Goal: Task Accomplishment & Management: Manage account settings

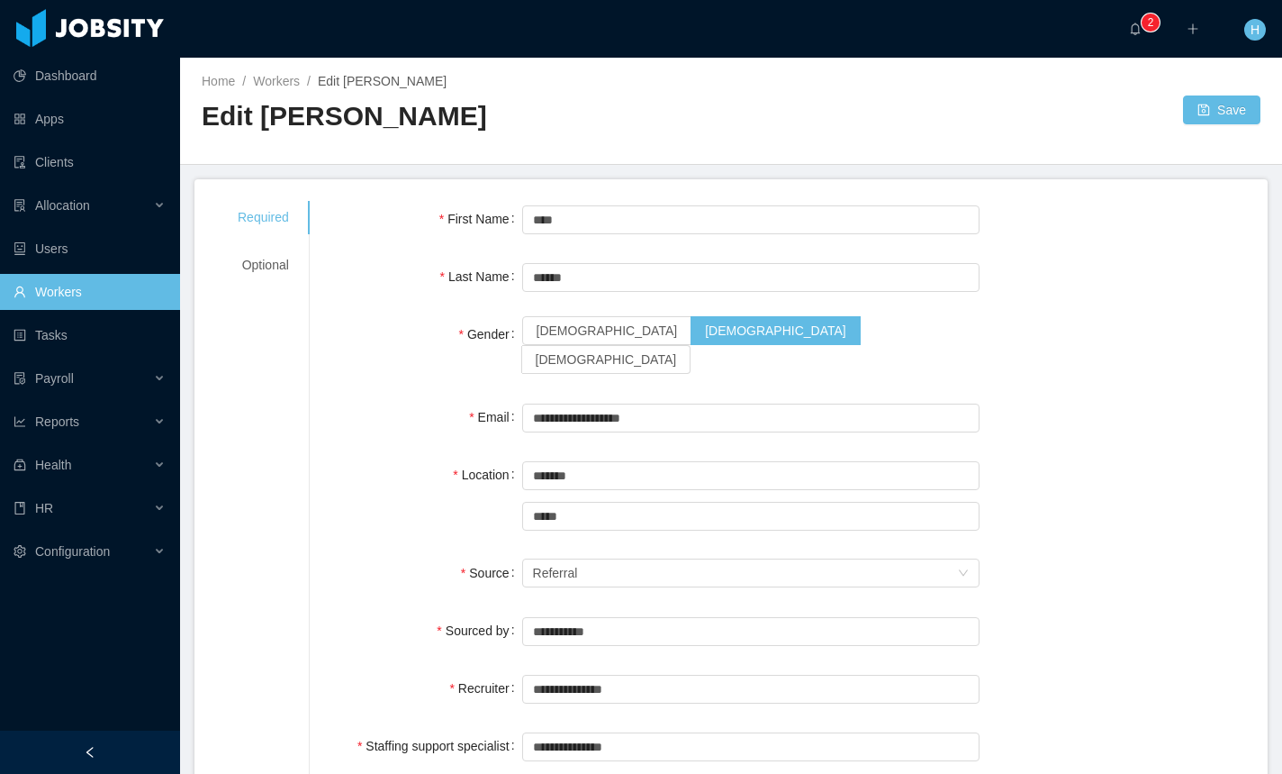
scroll to position [359, 0]
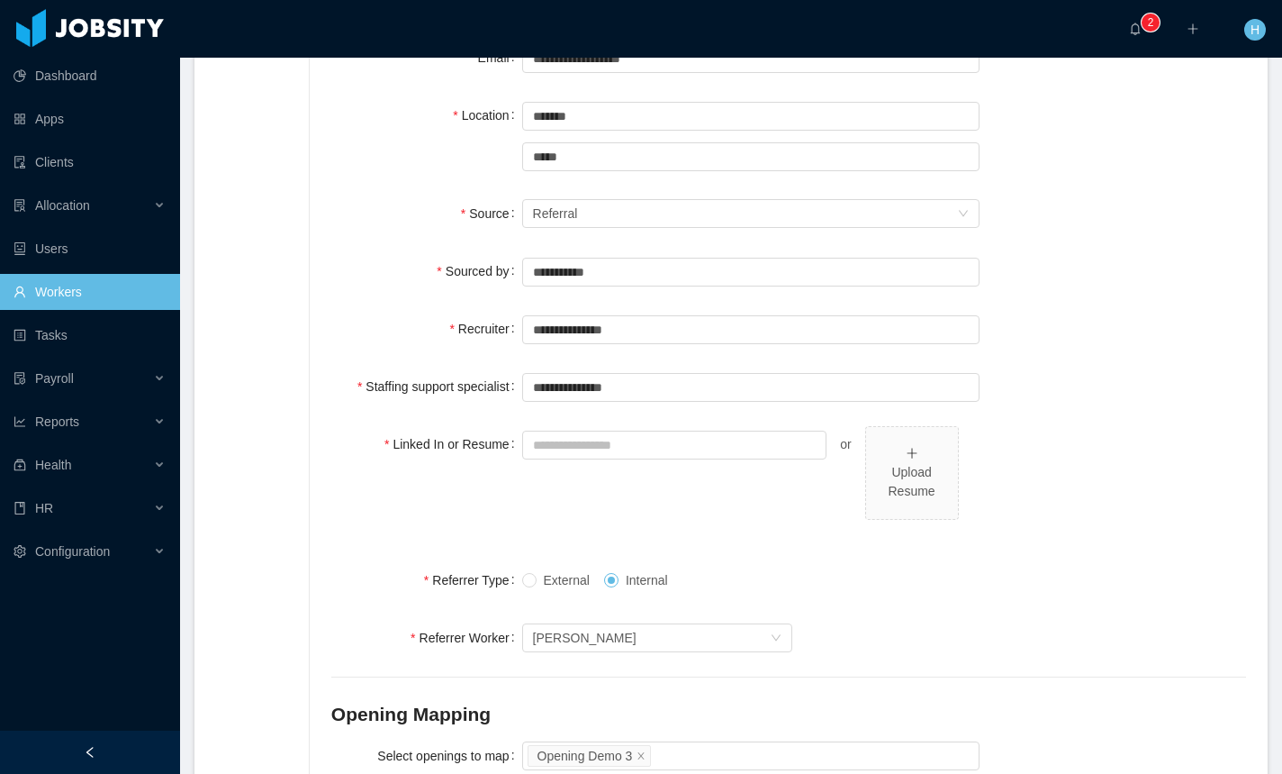
click at [1086, 486] on div "Linked In or Resume or Upload Resume" at bounding box center [788, 483] width 915 height 114
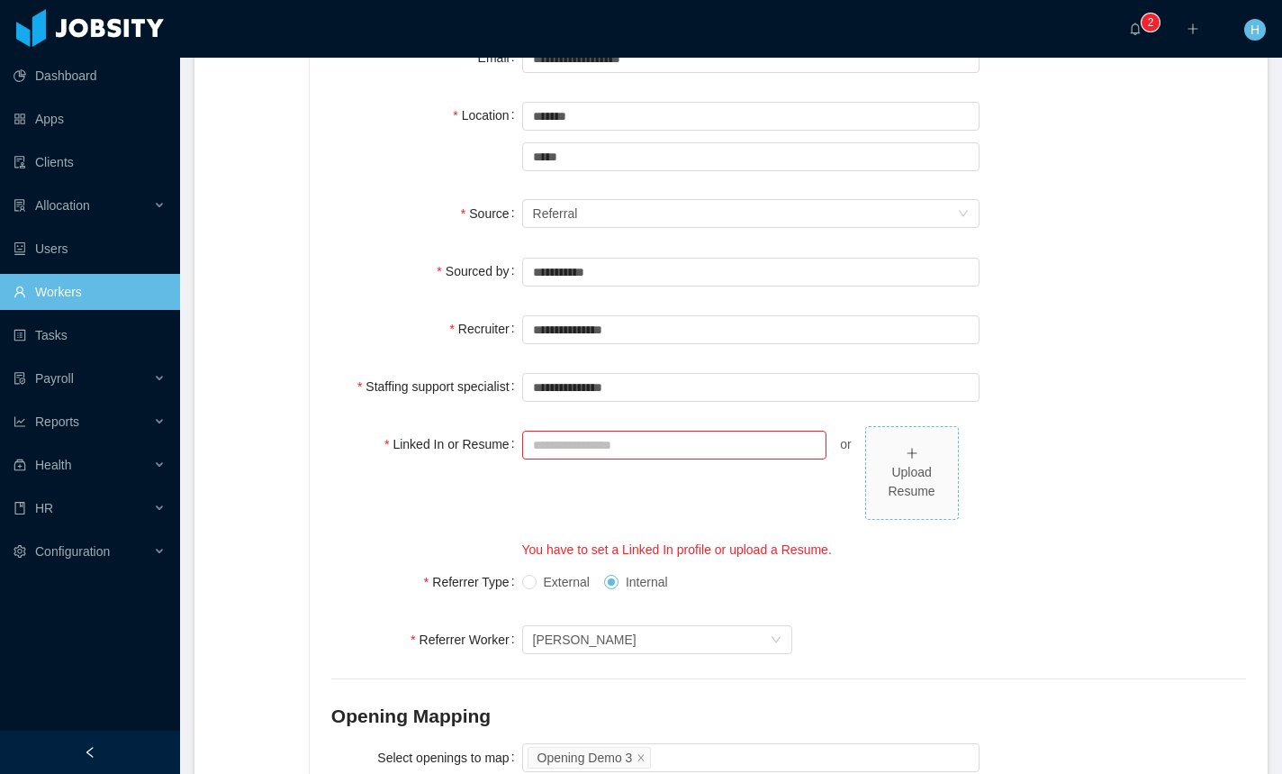
click at [866, 461] on span "Upload Resume" at bounding box center [912, 473] width 92 height 92
click at [1215, 451] on div "Linked In or Resume or Dummy (1).pdf You have to set a Linked In profile or upl…" at bounding box center [788, 492] width 915 height 133
click at [1131, 500] on div "Linked In or Resume or Dummy (1).pdf You have to set a Linked In profile or upl…" at bounding box center [788, 492] width 915 height 133
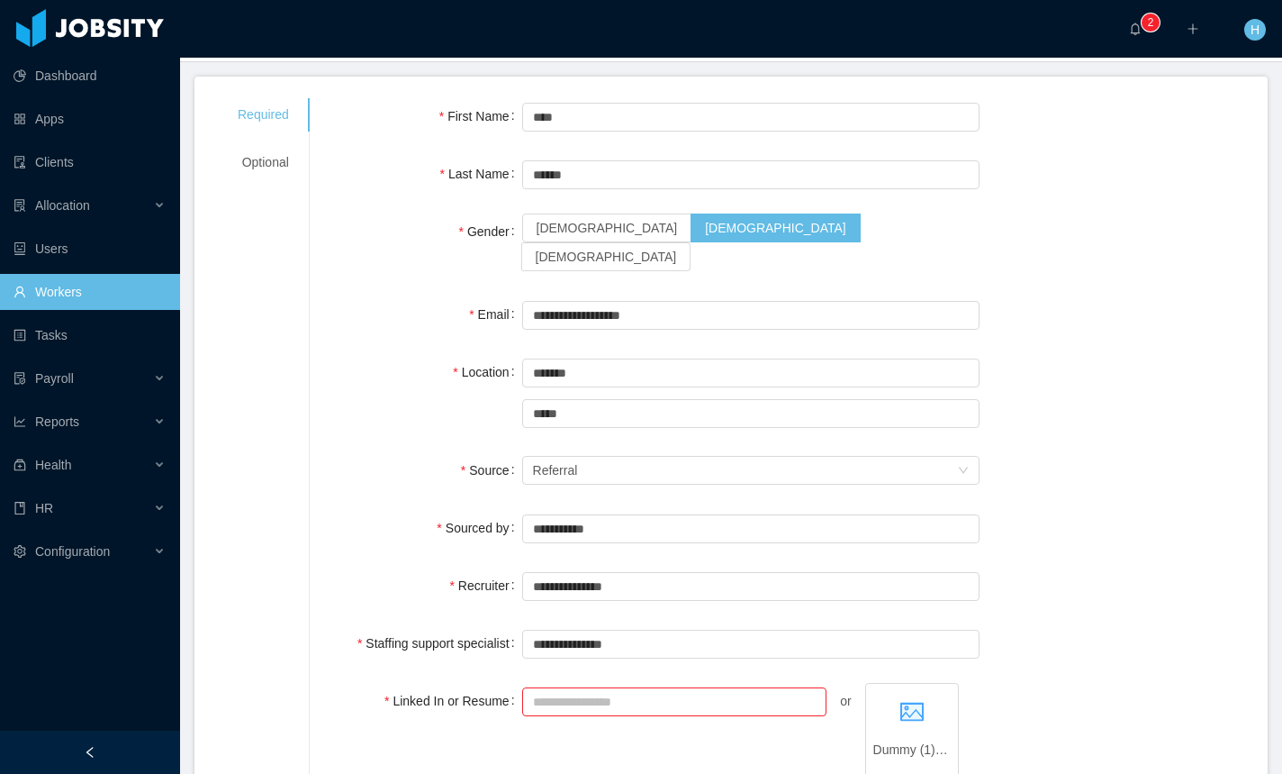
scroll to position [0, 0]
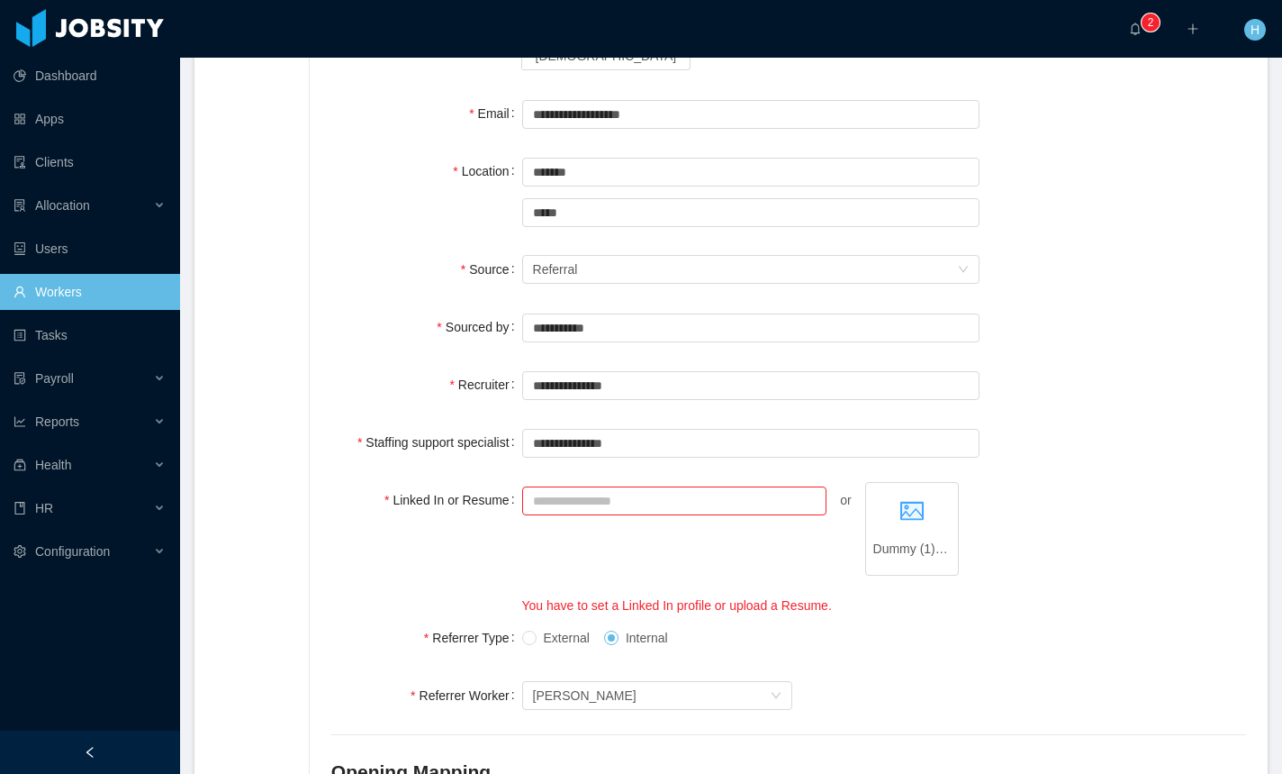
scroll to position [476, 0]
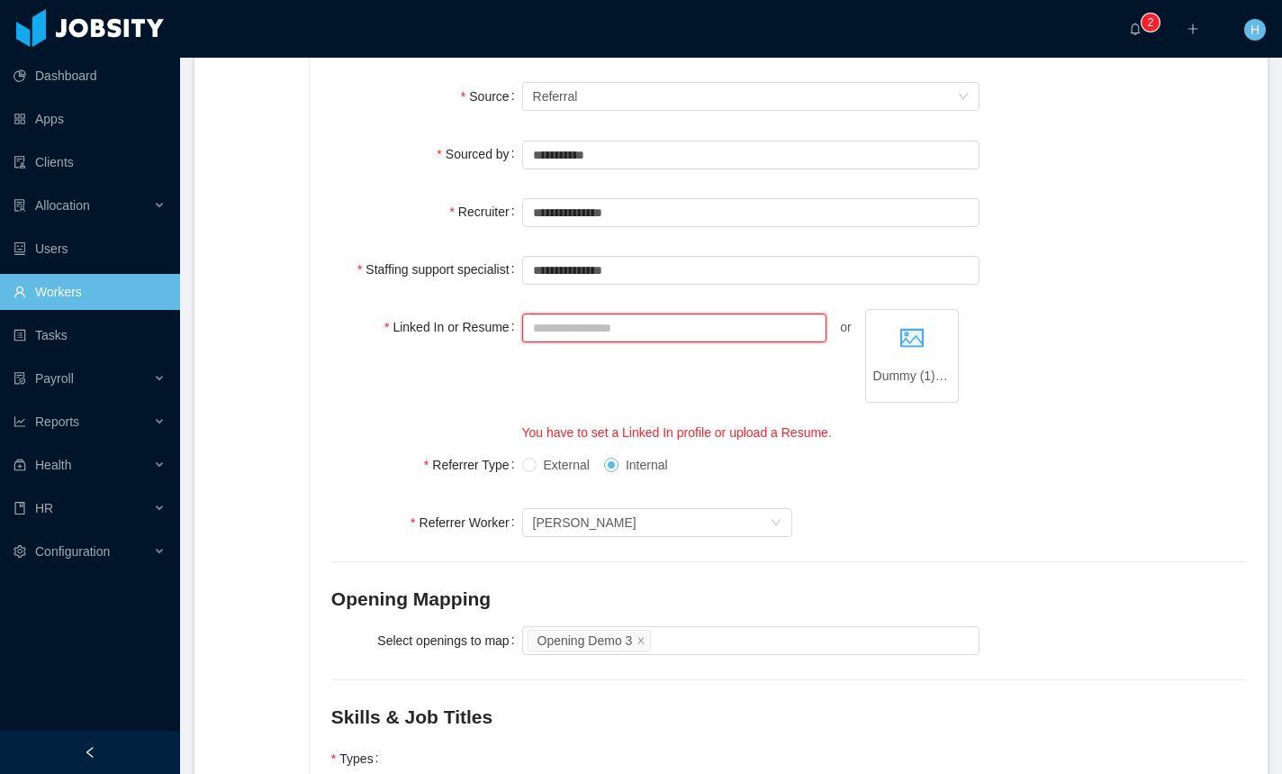
click at [738, 313] on input "Linked In or Resume" at bounding box center [674, 327] width 305 height 29
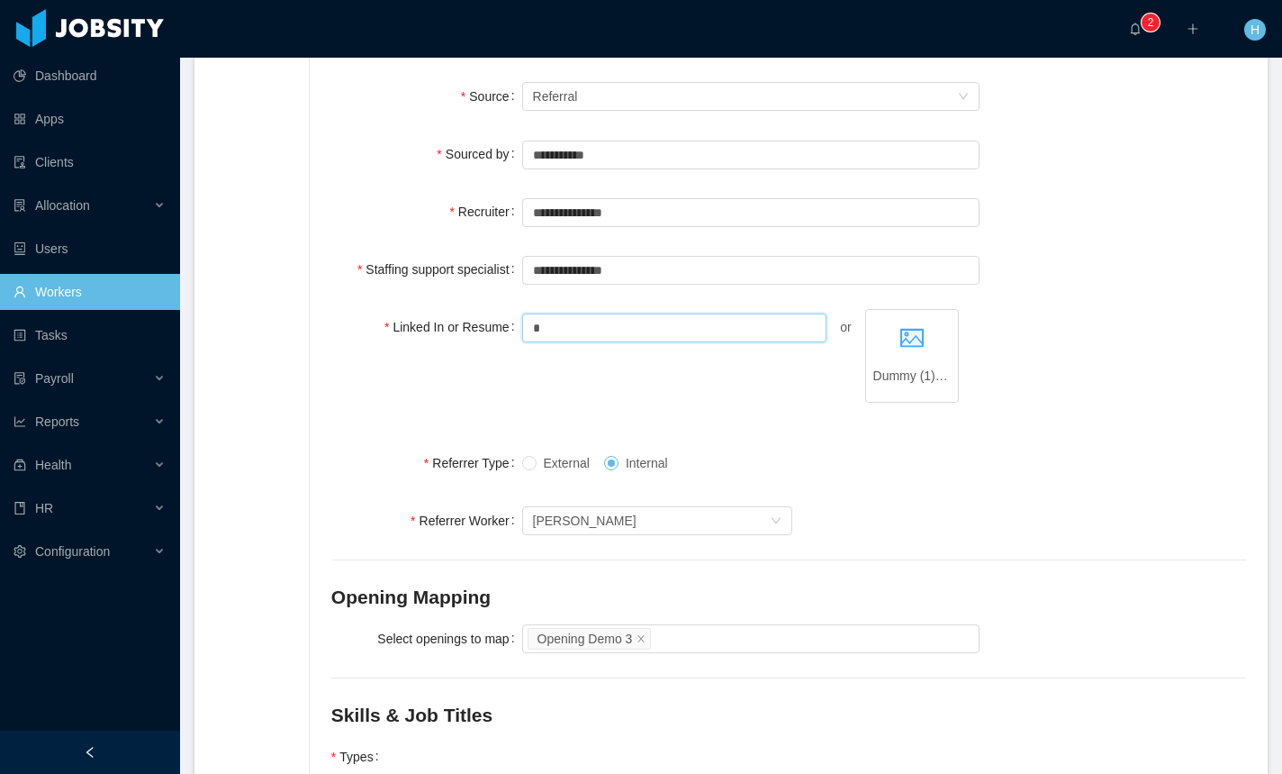
type input "*"
click at [1019, 404] on div "**********" at bounding box center [788, 421] width 915 height 1395
click at [629, 313] on input "*" at bounding box center [674, 327] width 305 height 29
click at [1127, 309] on div "Linked In or Resume or Dummy (1).pdf" at bounding box center [788, 366] width 915 height 114
click at [1033, 503] on div "Referrer Worker Search workers... Cristian Fierro" at bounding box center [788, 521] width 915 height 36
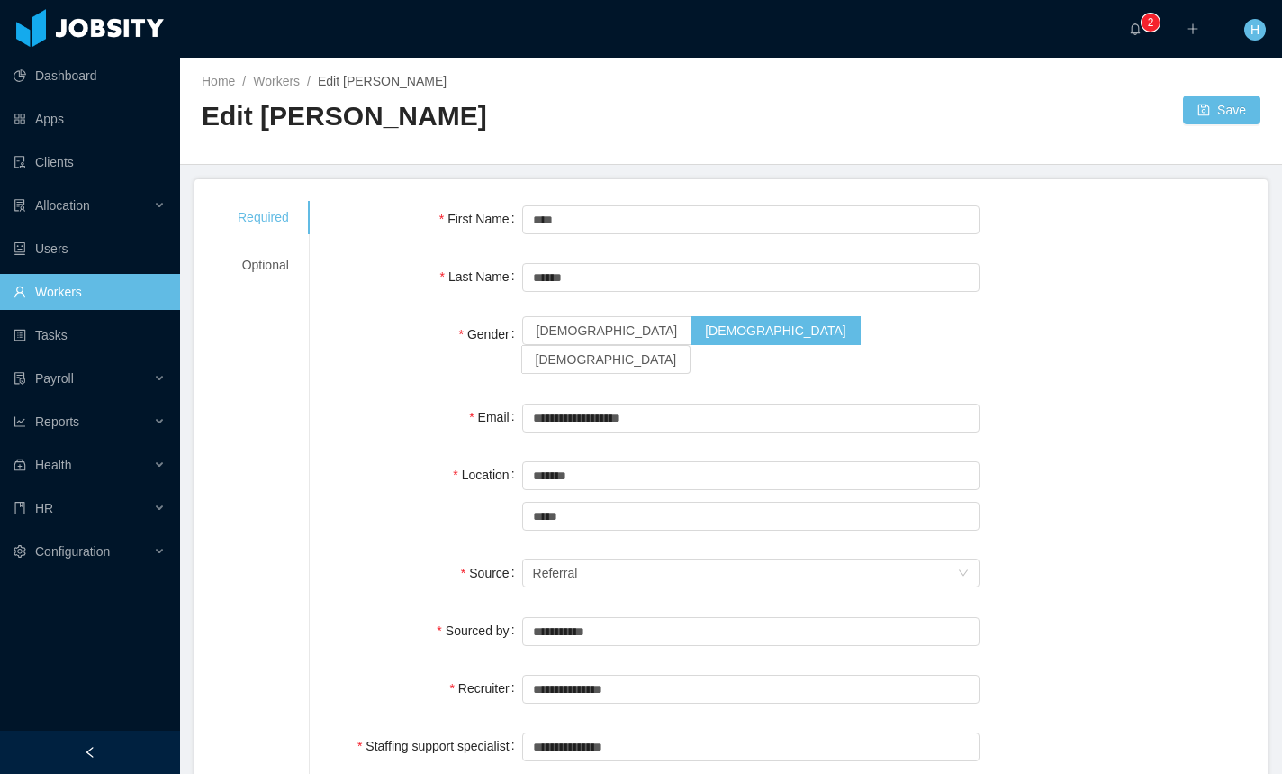
scroll to position [1, 0]
click at [1198, 111] on button "Save" at bounding box center [1221, 109] width 77 height 29
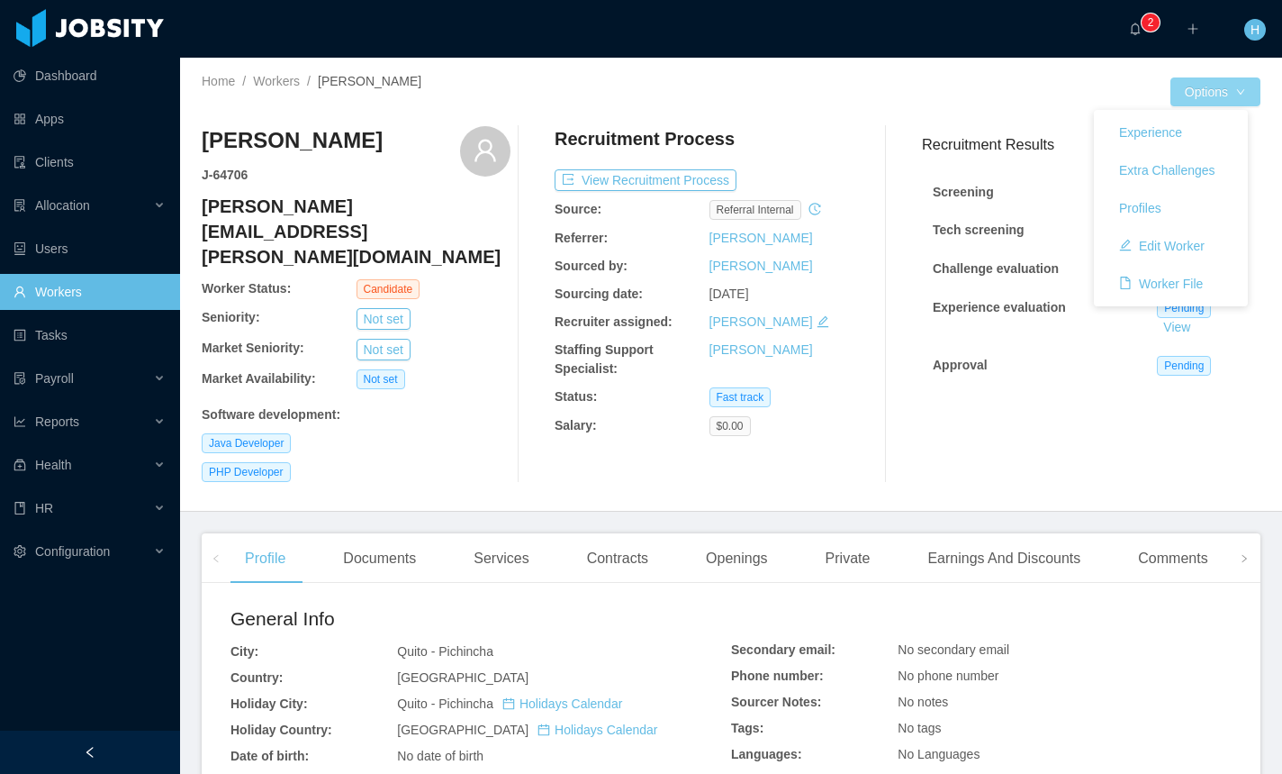
click at [1188, 100] on button "Options" at bounding box center [1216, 91] width 90 height 29
click at [1160, 249] on button "Edit Worker" at bounding box center [1162, 245] width 114 height 29
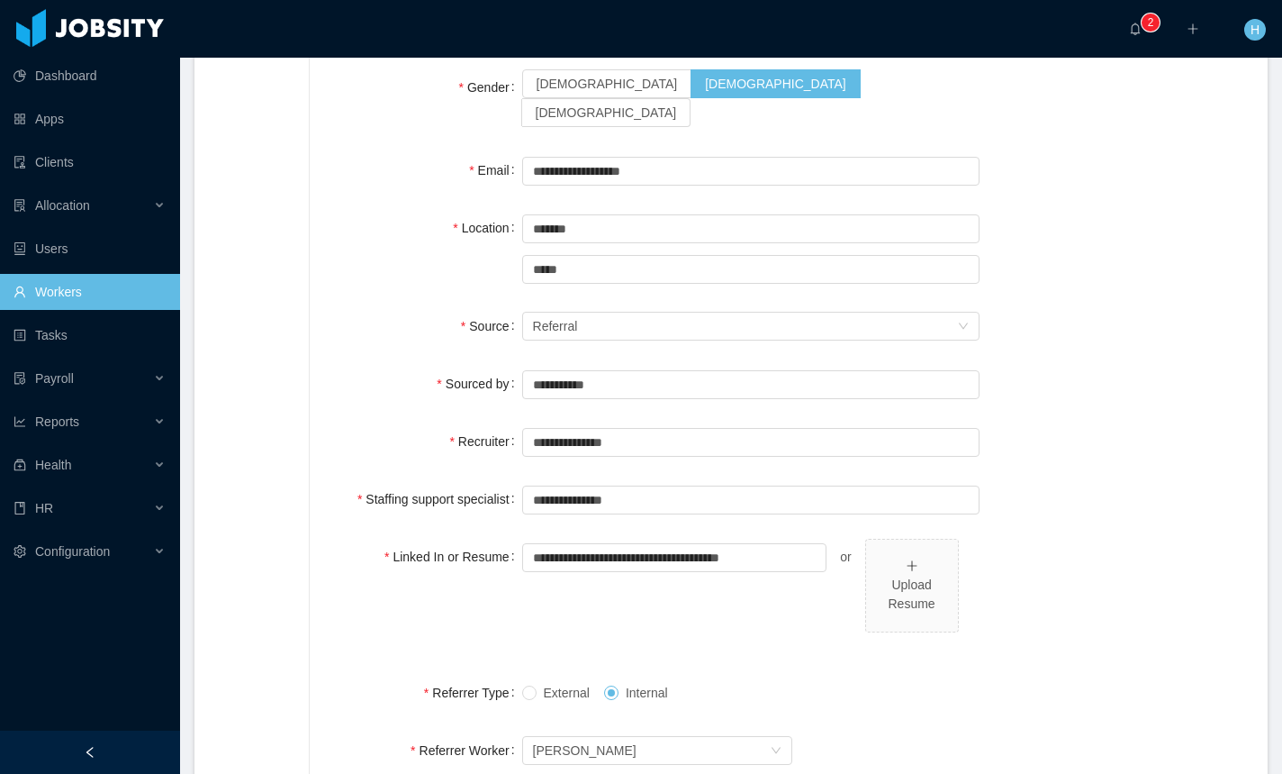
scroll to position [245, 0]
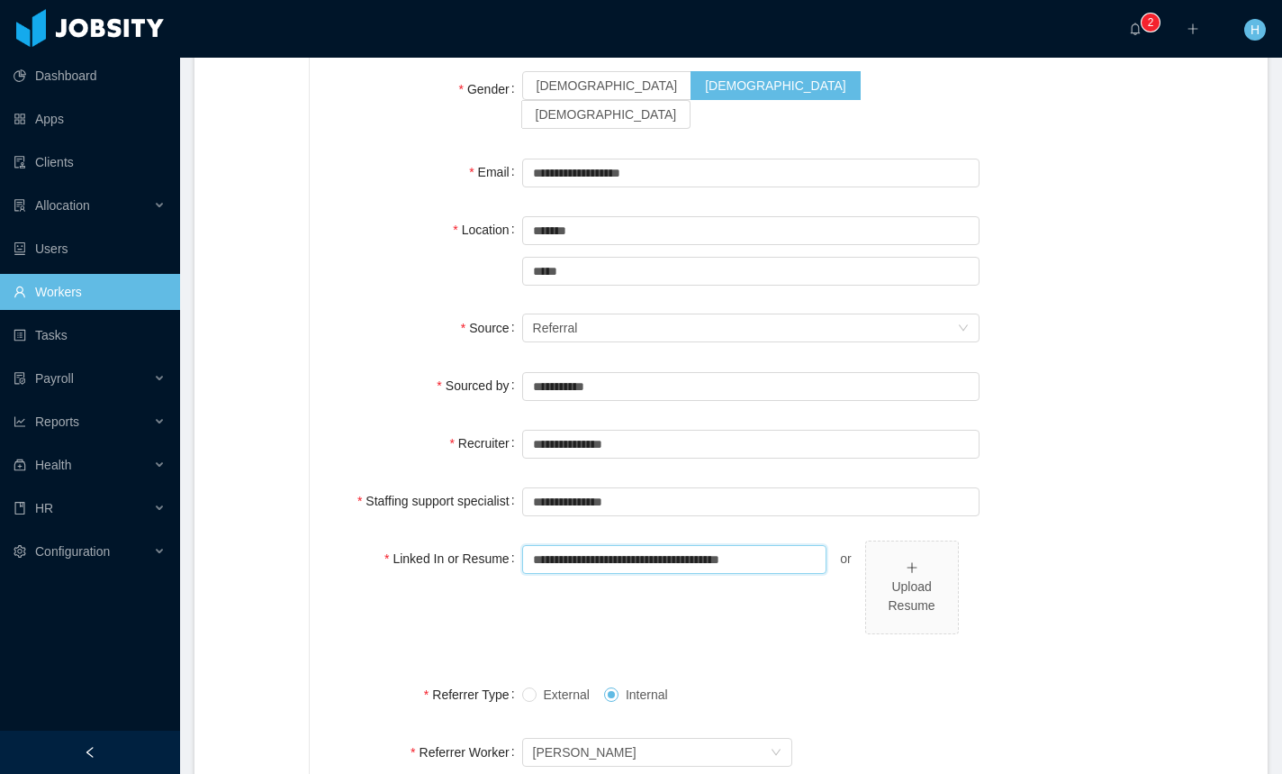
click at [783, 545] on input "**********" at bounding box center [674, 559] width 305 height 29
click at [925, 577] on div "Upload Resume" at bounding box center [912, 596] width 77 height 38
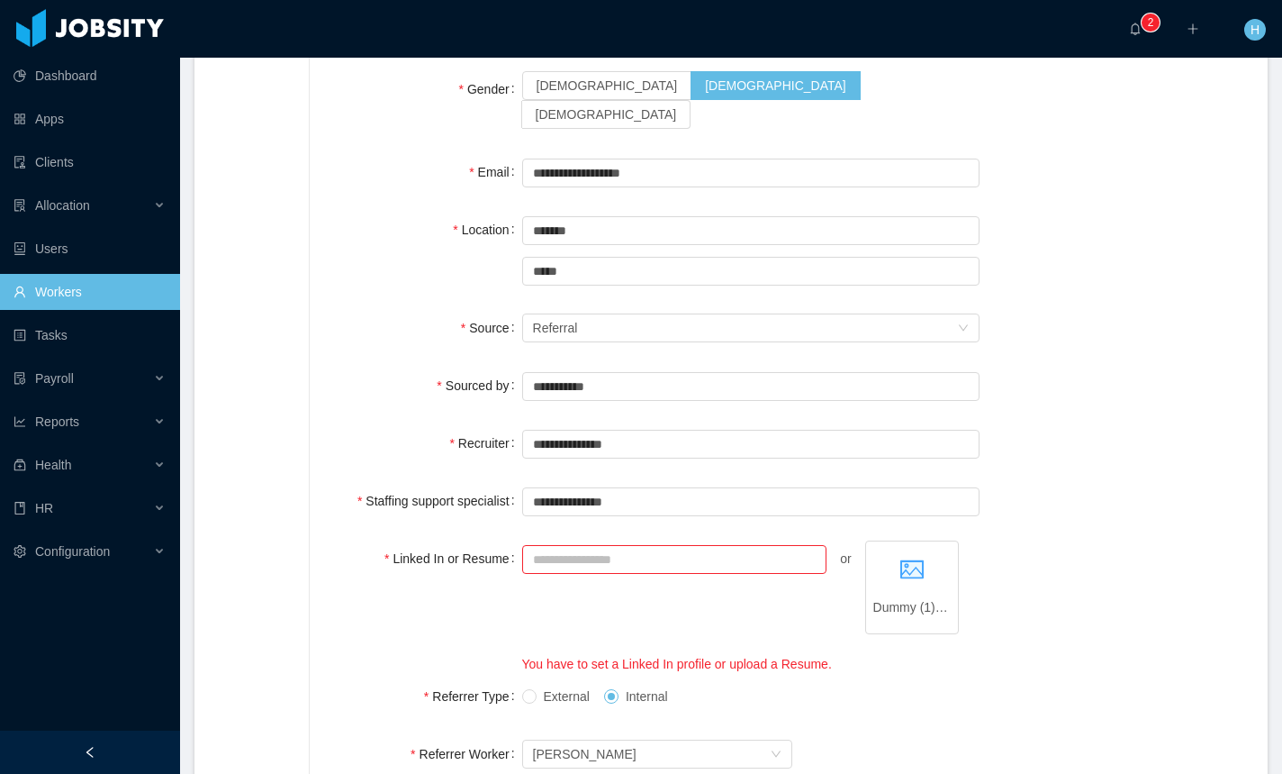
click at [1121, 597] on div "Linked In or Resume or Dummy (1).pdf You have to set a Linked In profile or upl…" at bounding box center [788, 606] width 915 height 133
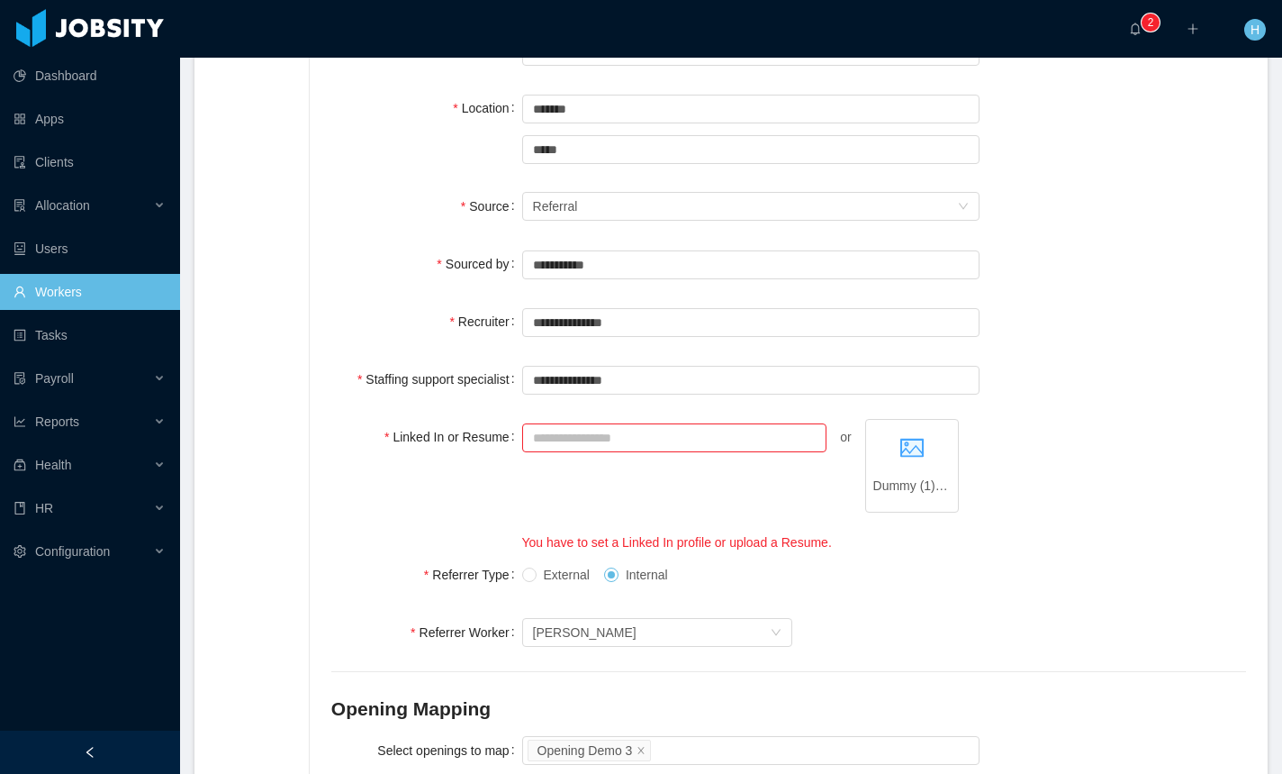
scroll to position [434, 0]
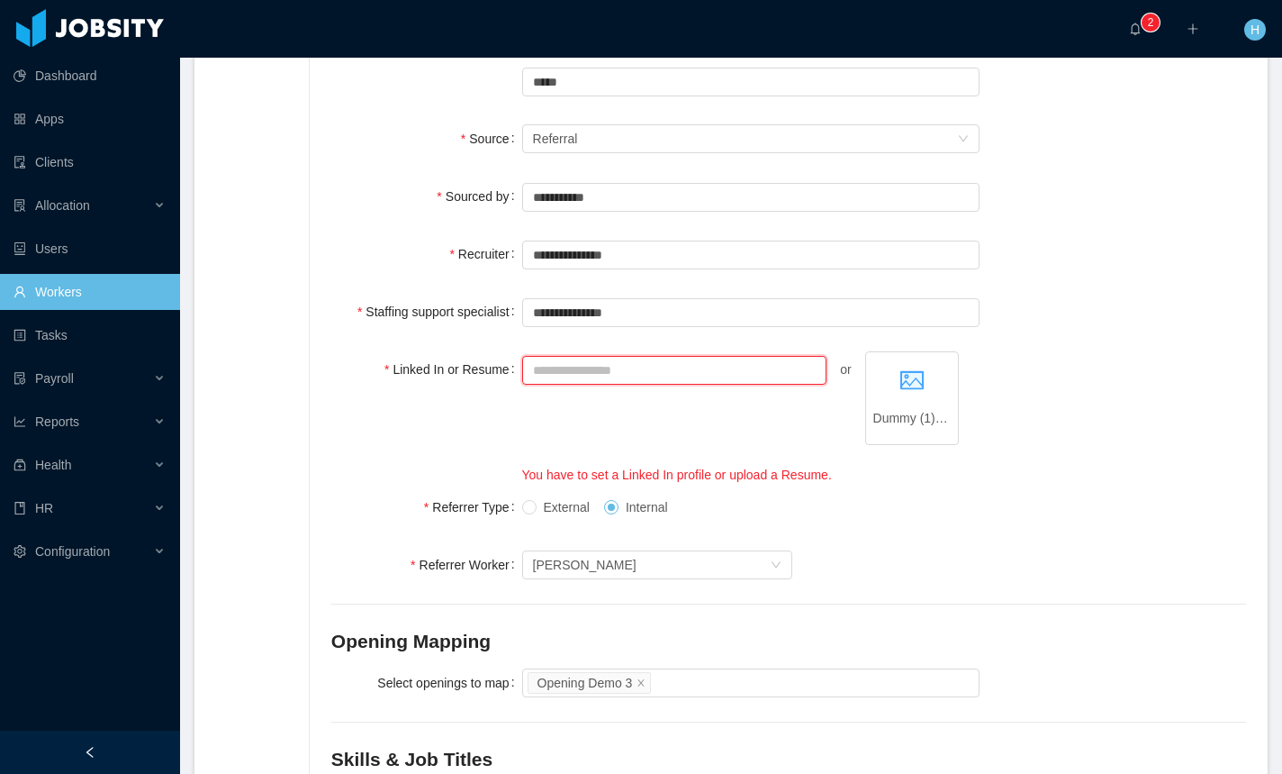
click at [676, 356] on input "Linked In or Resume" at bounding box center [674, 370] width 305 height 29
drag, startPoint x: 1138, startPoint y: 407, endPoint x: 1129, endPoint y: 409, distance: 9.2
click at [1138, 408] on div "Linked In or Resume or Dummy (1).pdf You have to set a Linked In profile or upl…" at bounding box center [788, 417] width 915 height 133
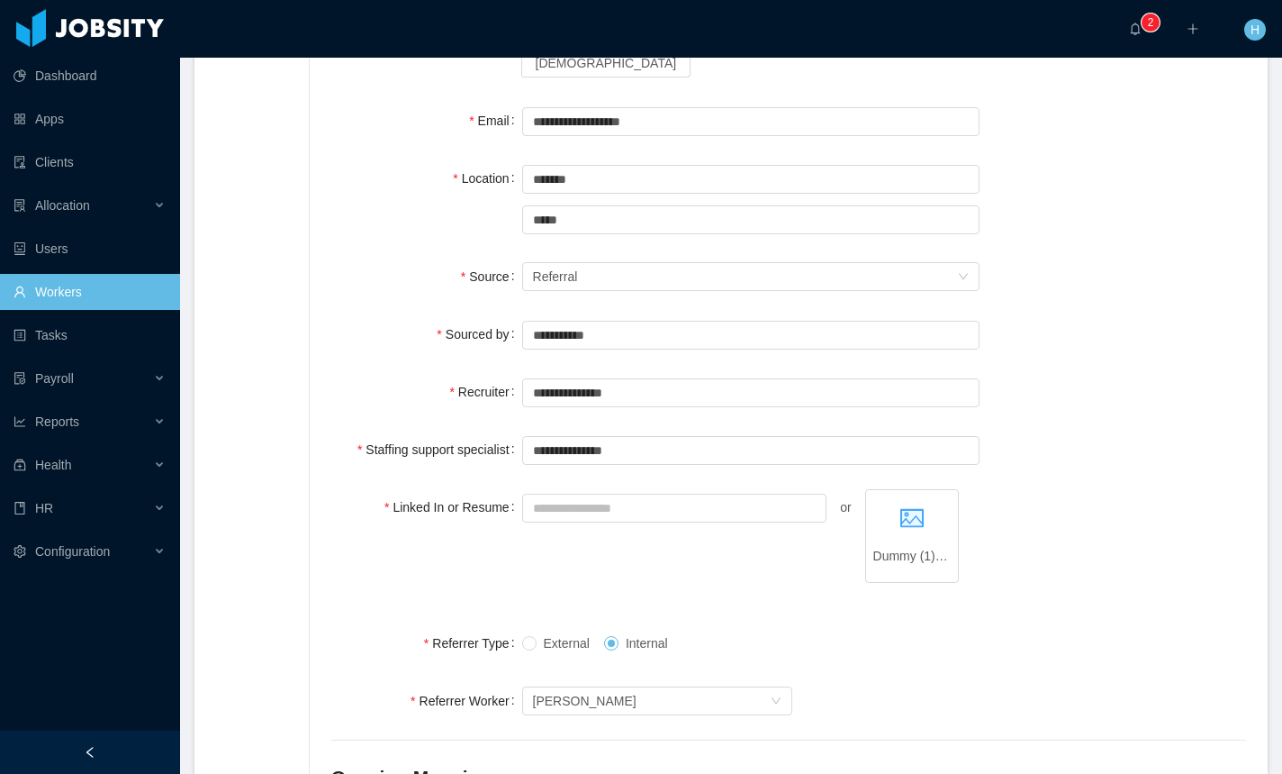
scroll to position [0, 0]
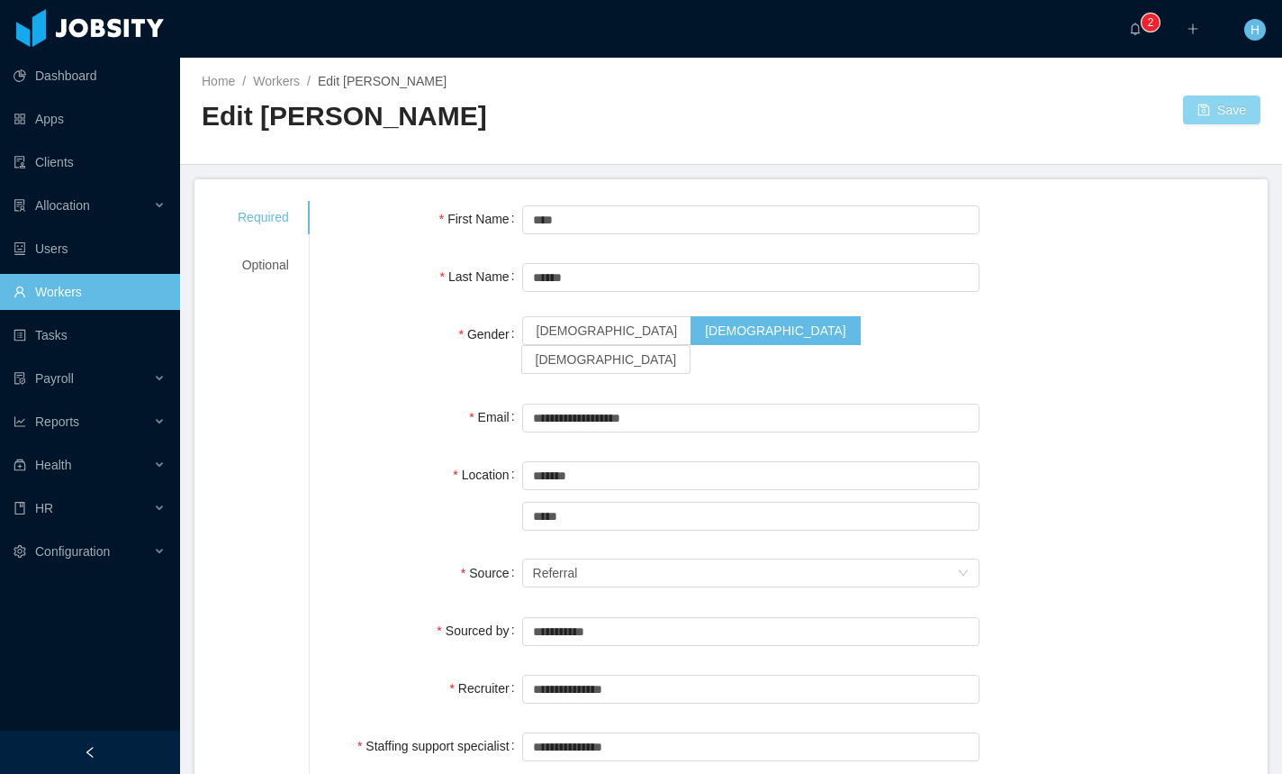
click at [1197, 118] on button "Save" at bounding box center [1221, 109] width 77 height 29
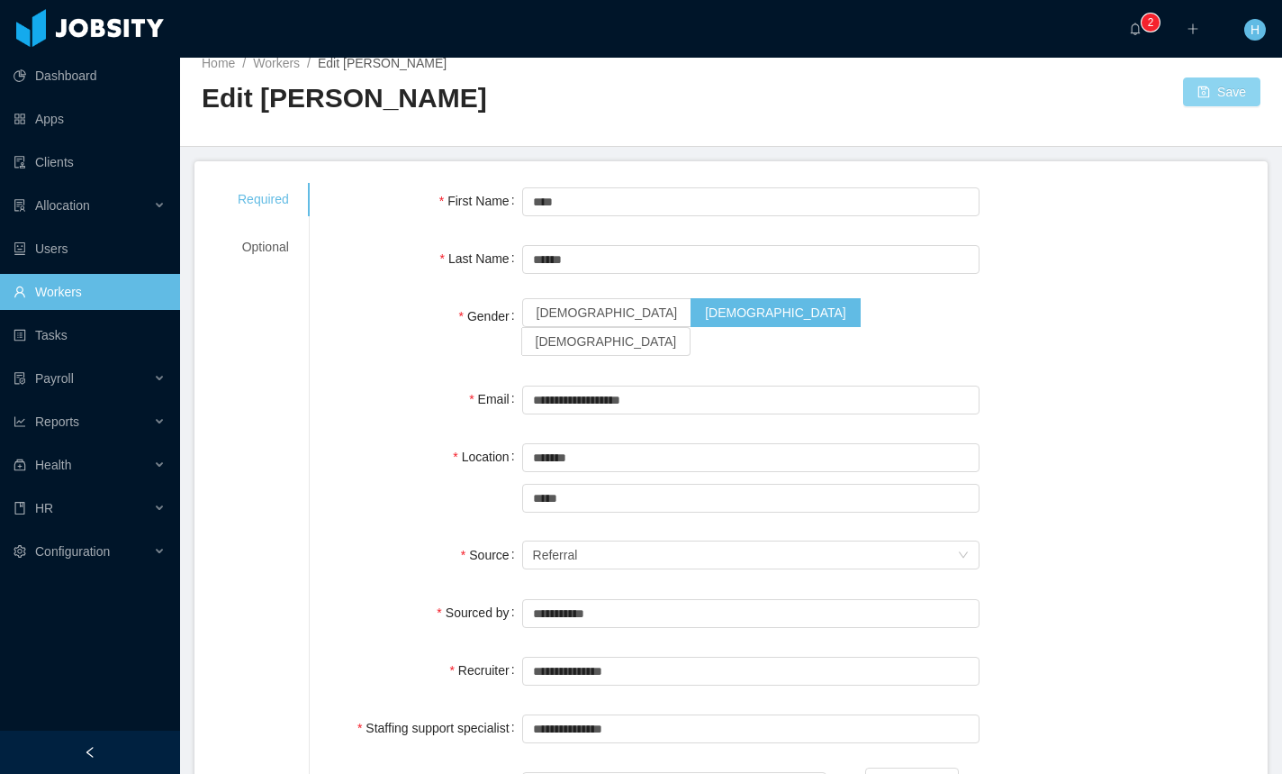
scroll to position [17, 0]
click at [285, 256] on div "Optional" at bounding box center [263, 247] width 95 height 33
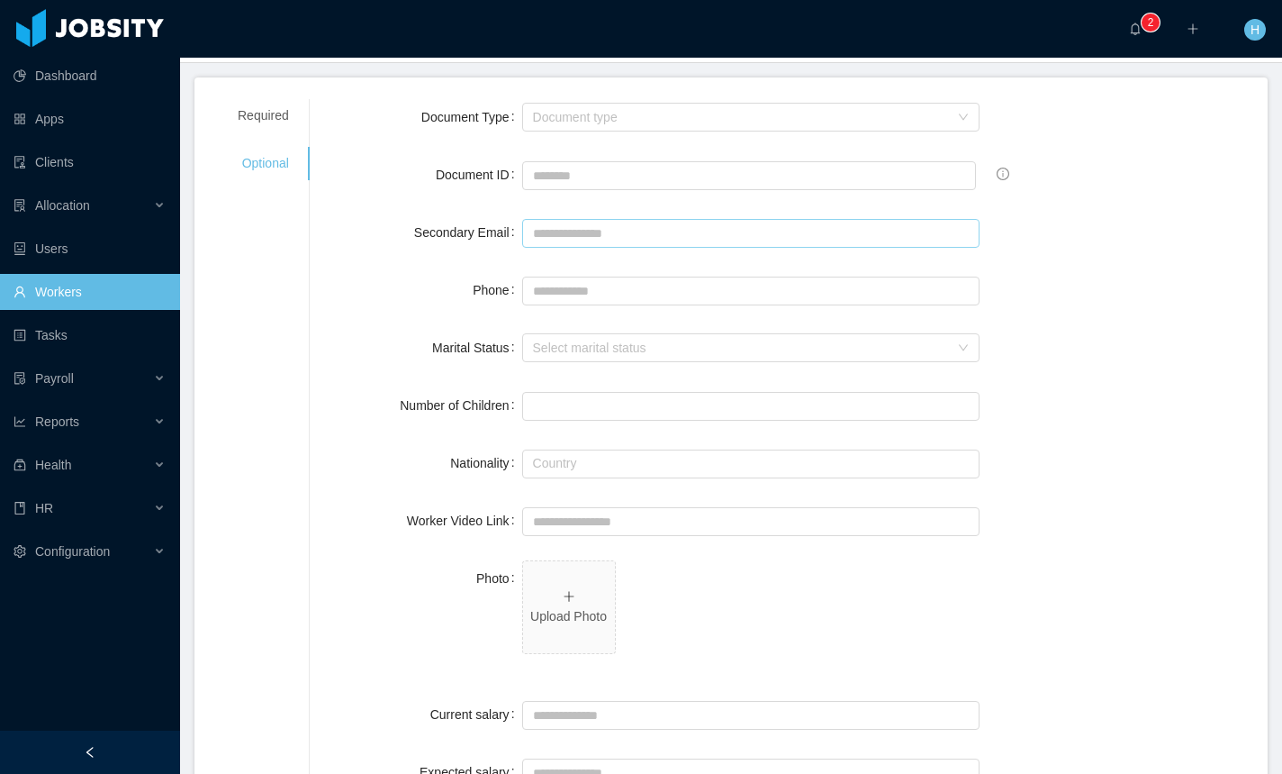
scroll to position [0, 0]
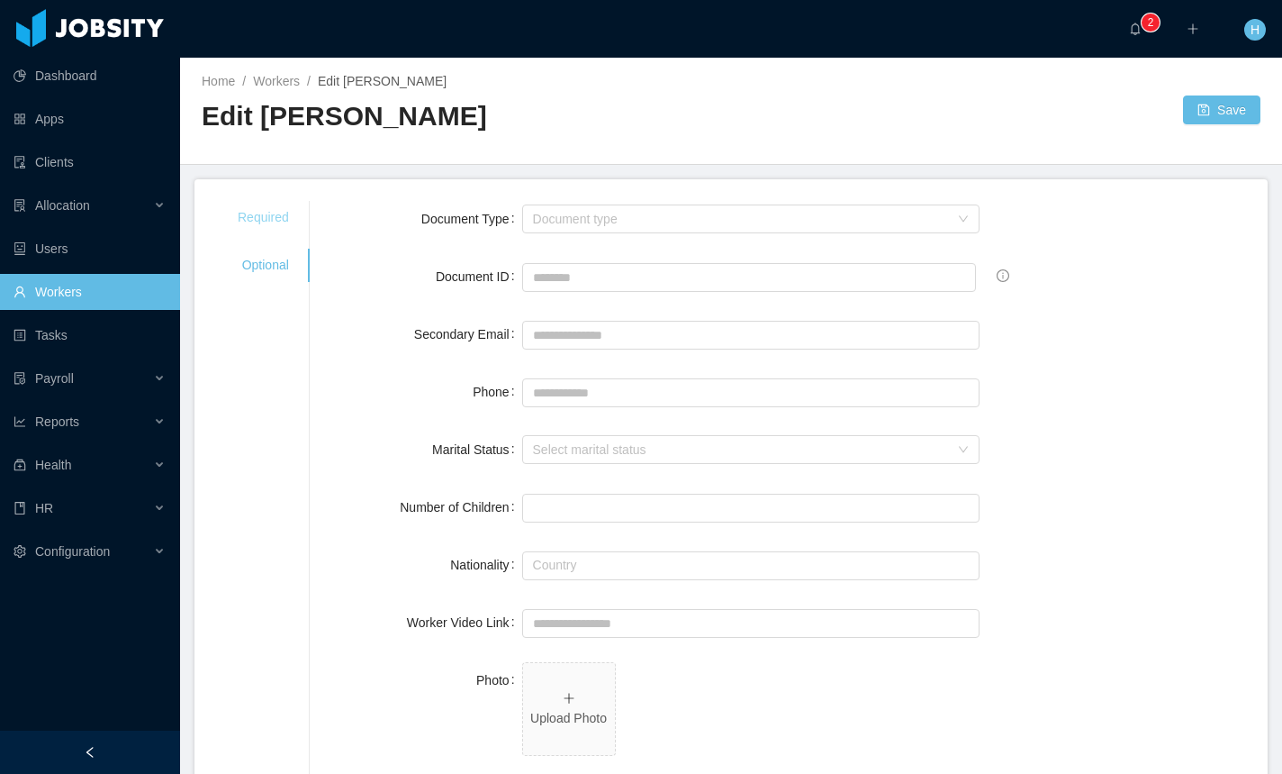
click at [269, 225] on div "Required" at bounding box center [263, 217] width 95 height 33
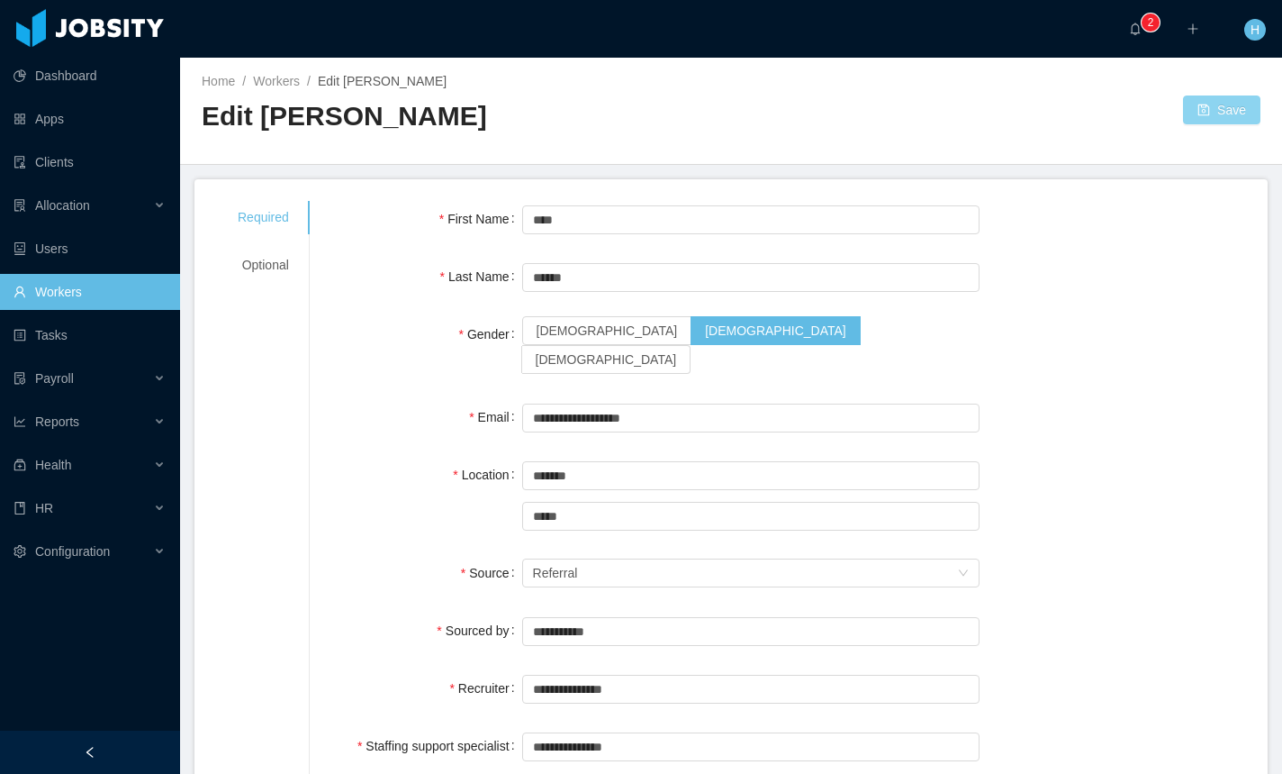
click at [1224, 102] on button "Save" at bounding box center [1221, 109] width 77 height 29
click at [1199, 104] on button "Save" at bounding box center [1221, 109] width 77 height 29
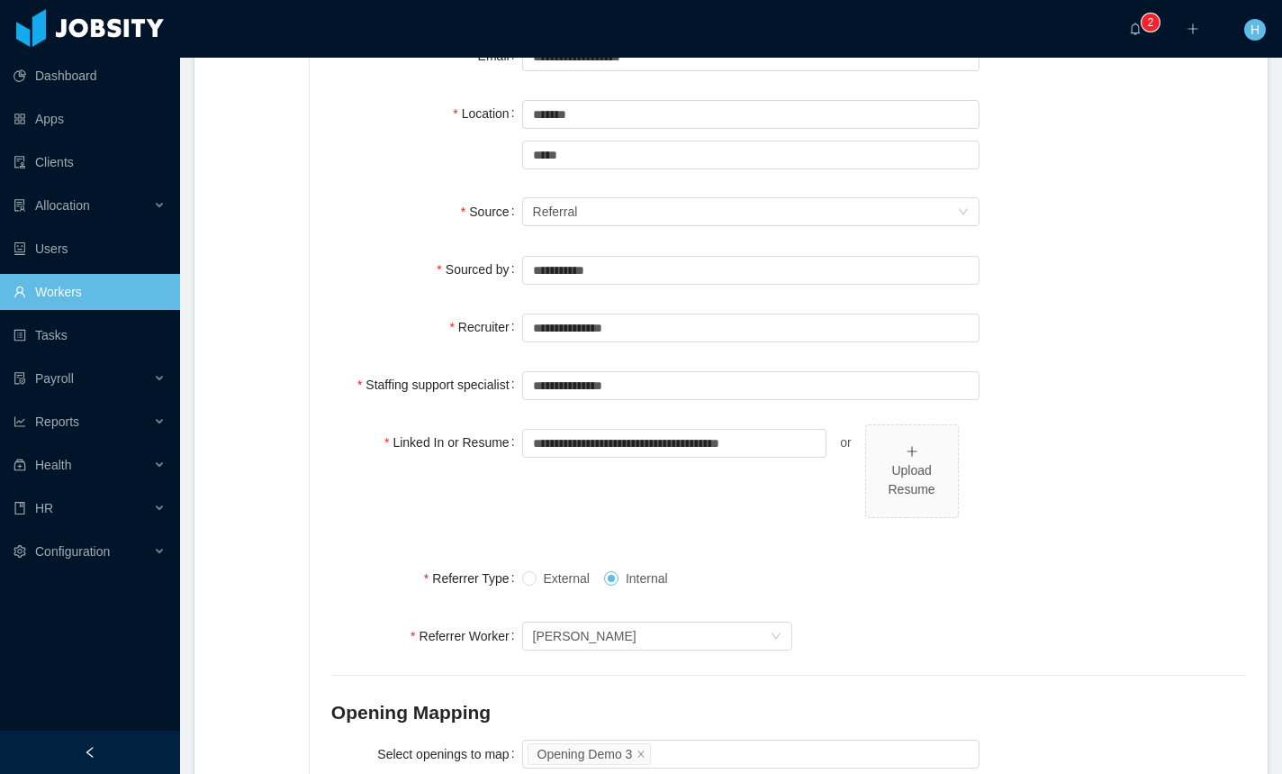
scroll to position [392, 0]
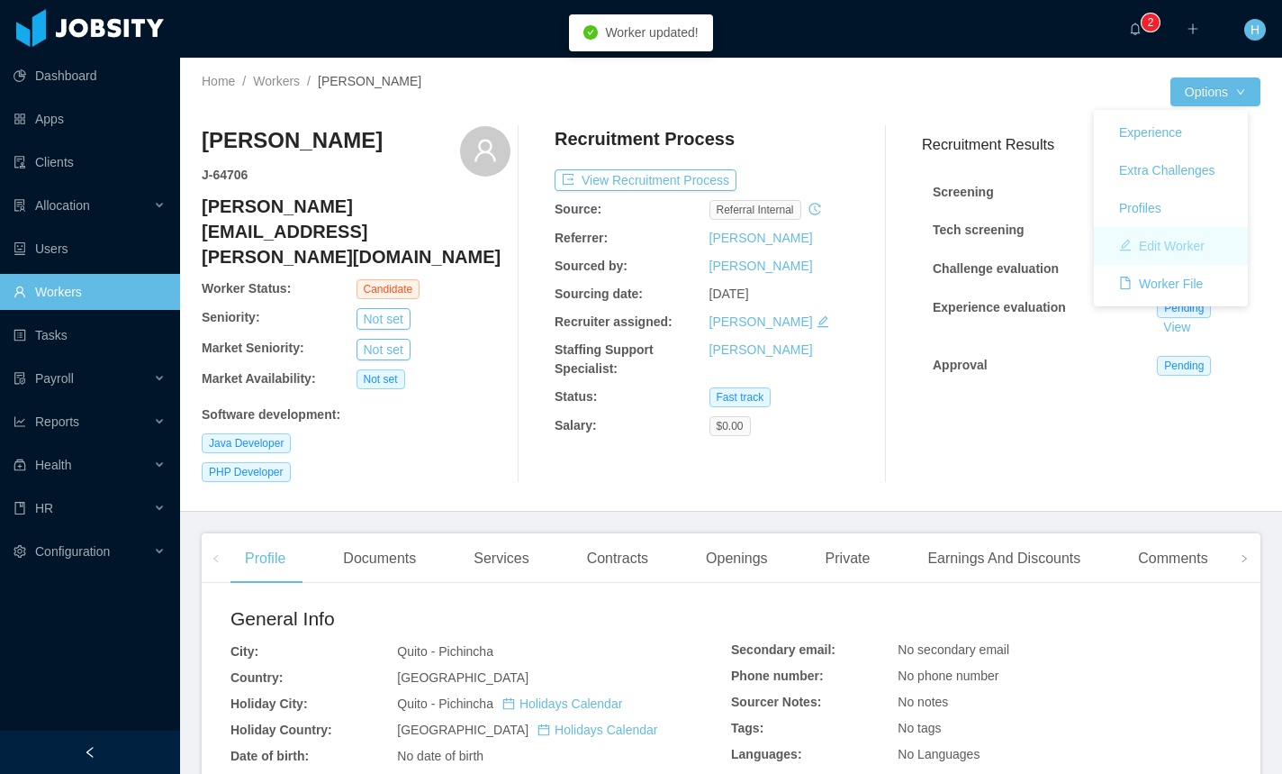
click at [1186, 244] on button "Edit Worker" at bounding box center [1162, 245] width 114 height 29
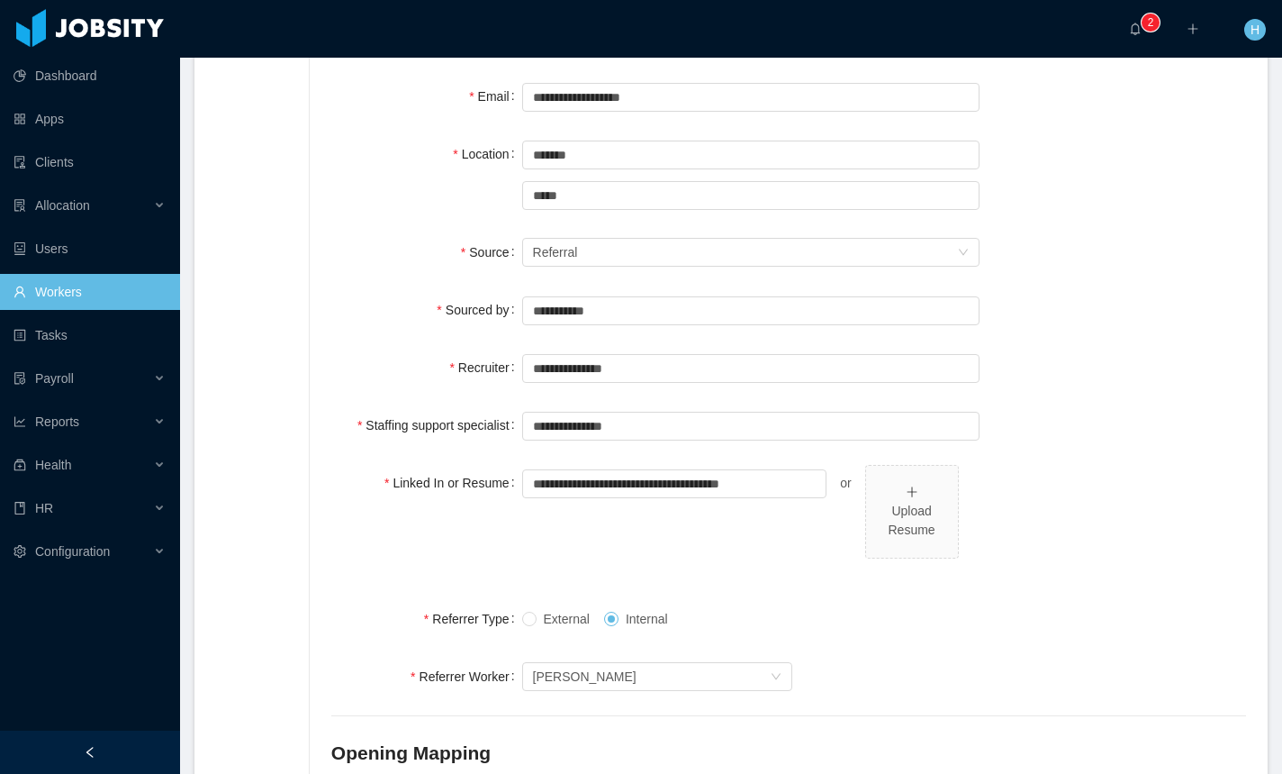
scroll to position [351, 0]
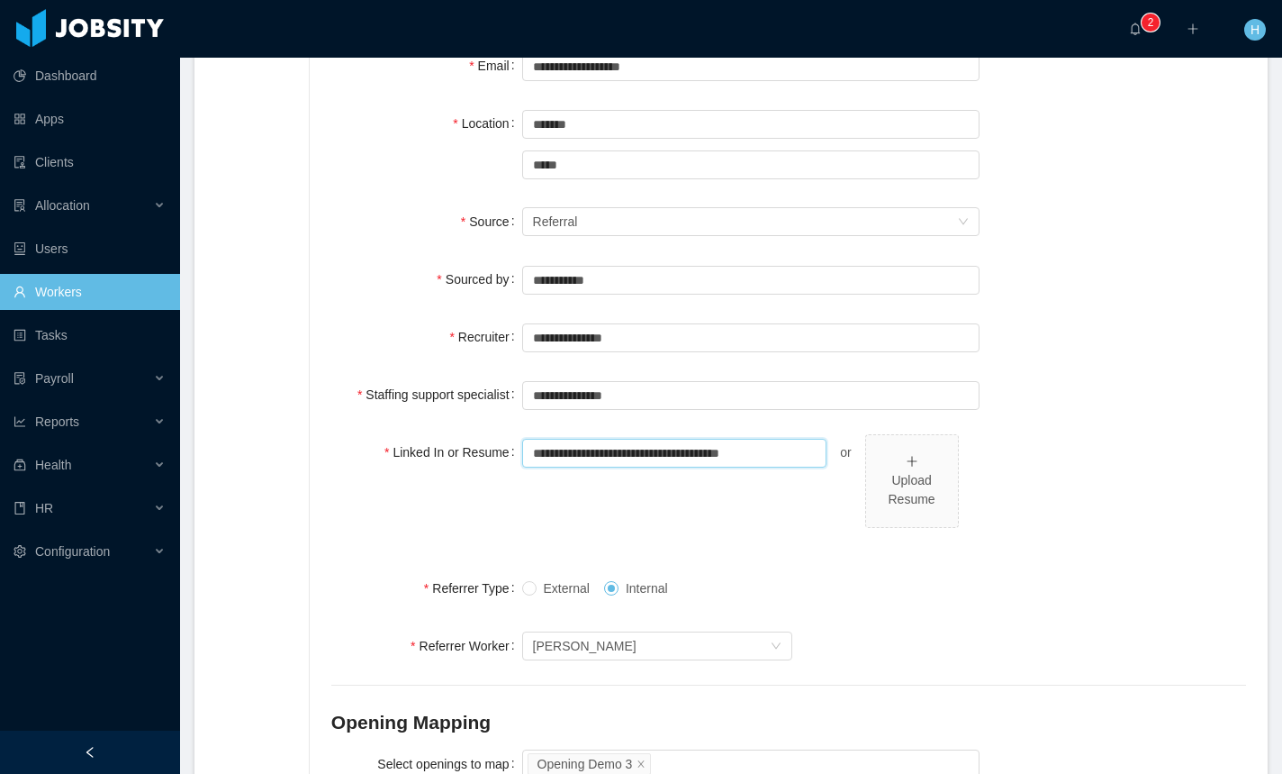
click at [800, 439] on input "**********" at bounding box center [674, 453] width 305 height 29
click at [1019, 434] on div "Linked In or Resume or Upload Resume" at bounding box center [788, 491] width 915 height 114
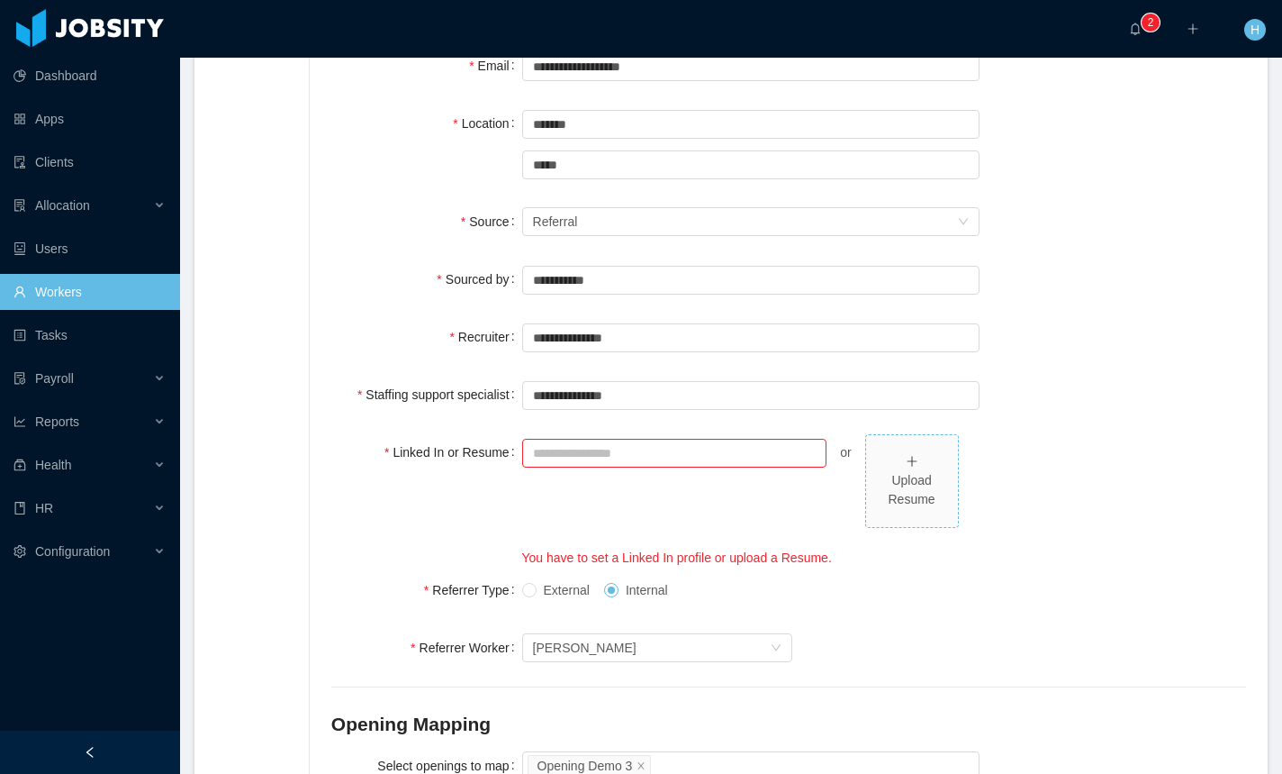
click at [926, 471] on div "Upload Resume" at bounding box center [912, 490] width 77 height 38
click at [706, 439] on input "Linked In or Resume" at bounding box center [674, 453] width 305 height 29
click at [1109, 525] on div "Linked In or Resume or Dummy (1).pdf You have to set a Linked In profile or upl…" at bounding box center [788, 500] width 915 height 133
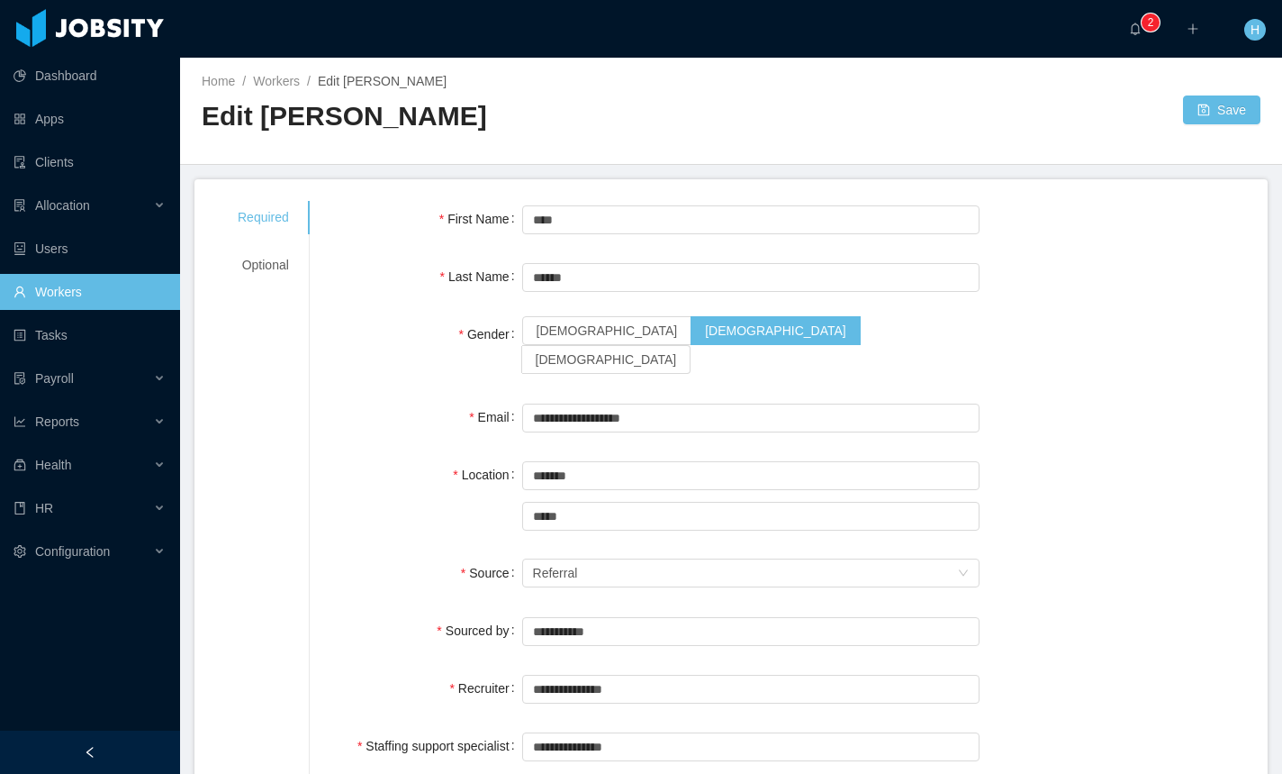
scroll to position [4, 0]
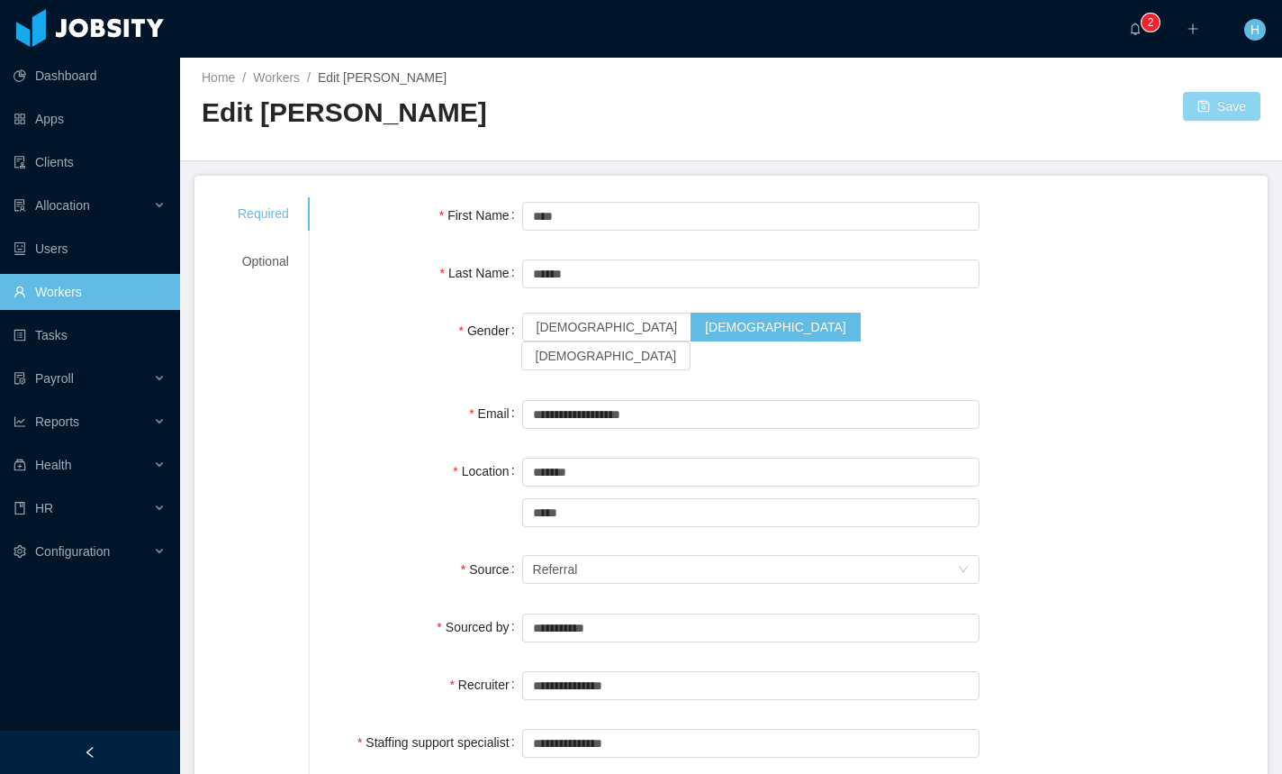
click at [1193, 121] on button "Save" at bounding box center [1221, 106] width 77 height 29
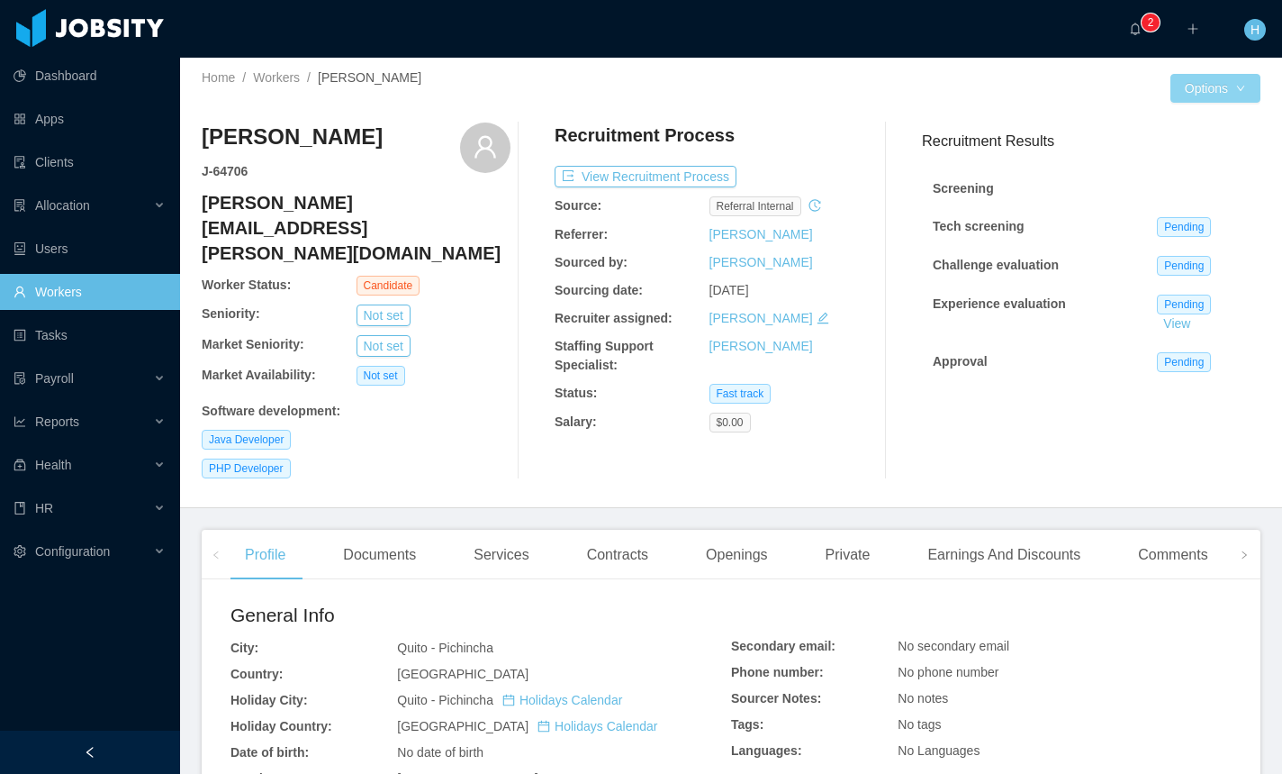
click at [1221, 90] on button "Options" at bounding box center [1216, 88] width 90 height 29
click at [1214, 77] on button "Options" at bounding box center [1216, 88] width 90 height 29
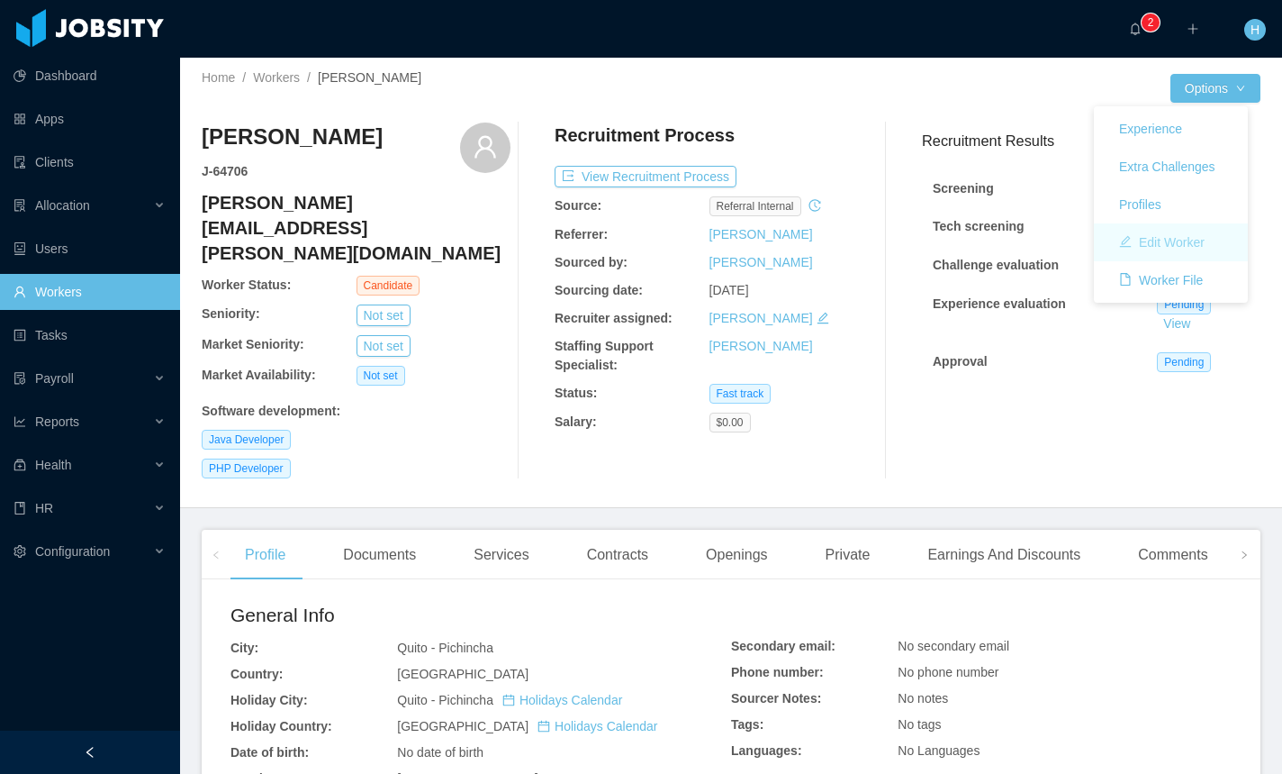
click at [1160, 240] on button "Edit Worker" at bounding box center [1162, 242] width 114 height 29
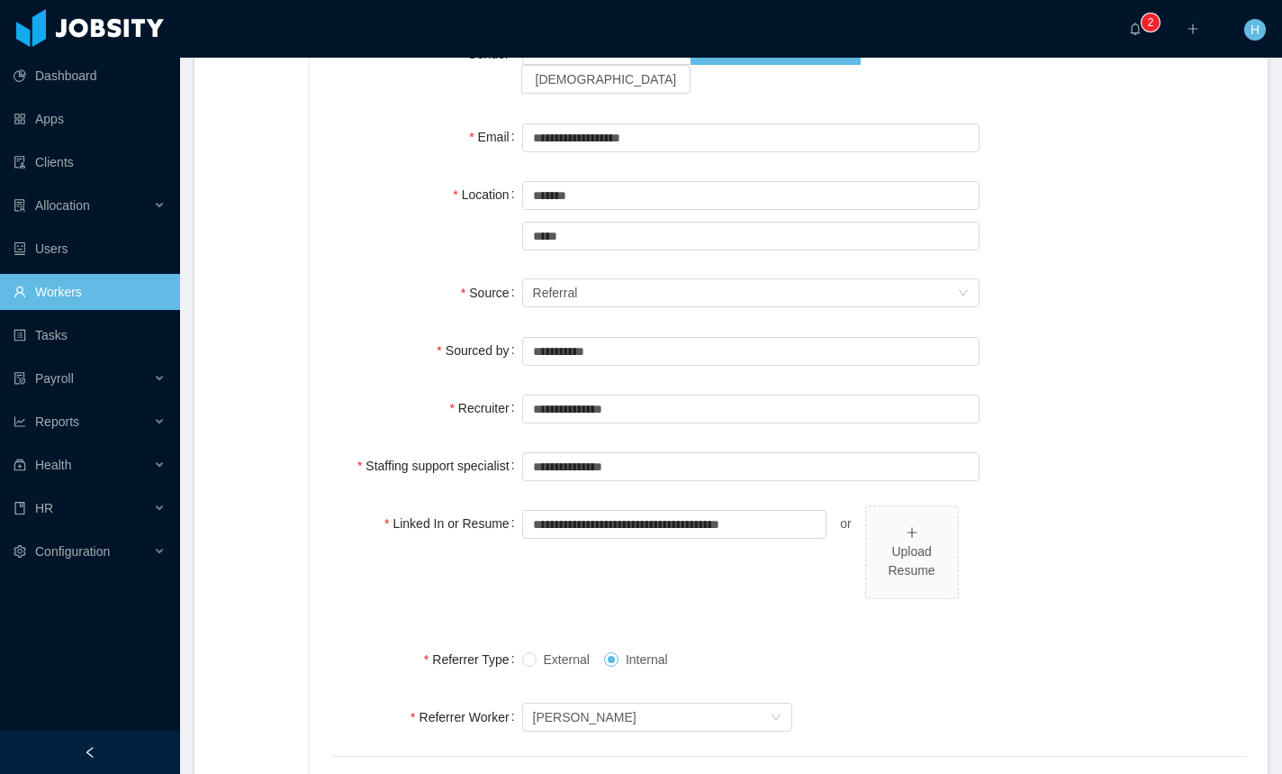
scroll to position [282, 0]
click at [1163, 446] on div "**********" at bounding box center [788, 464] width 915 height 36
click at [1012, 560] on div "**********" at bounding box center [788, 560] width 915 height 114
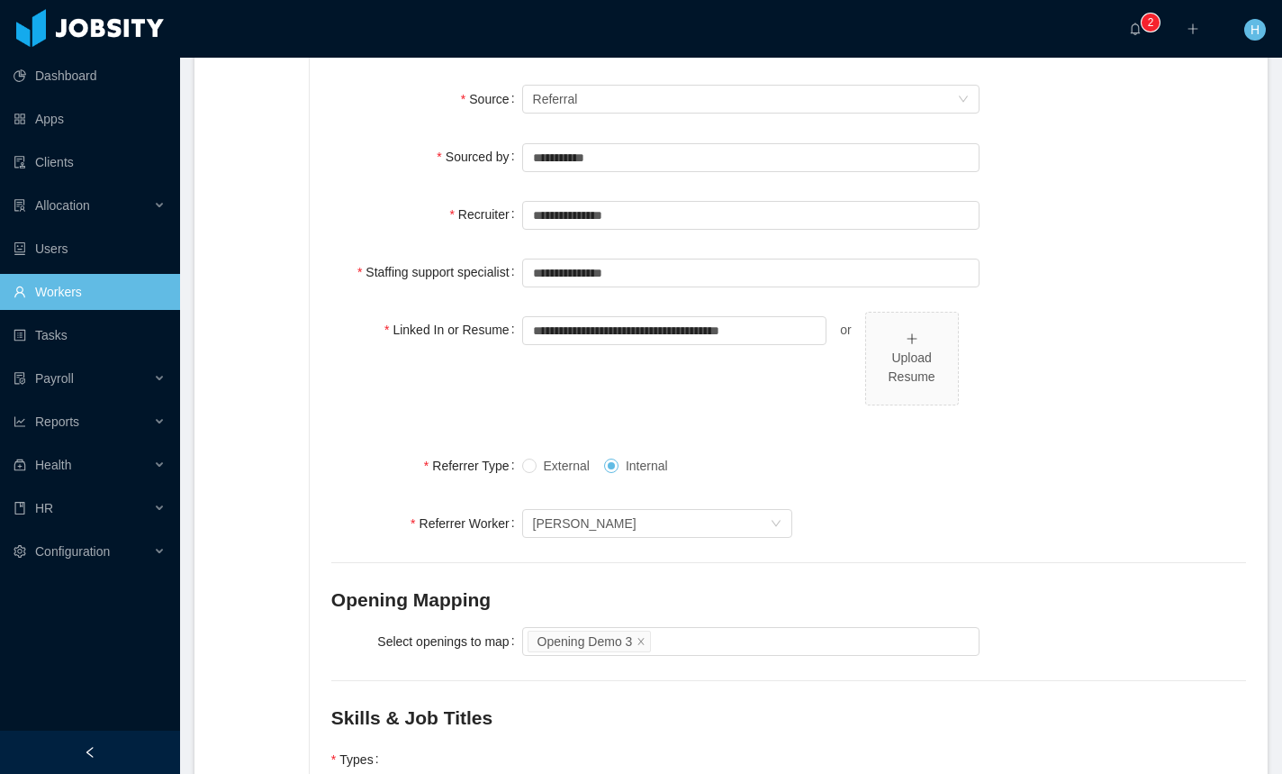
scroll to position [480, 0]
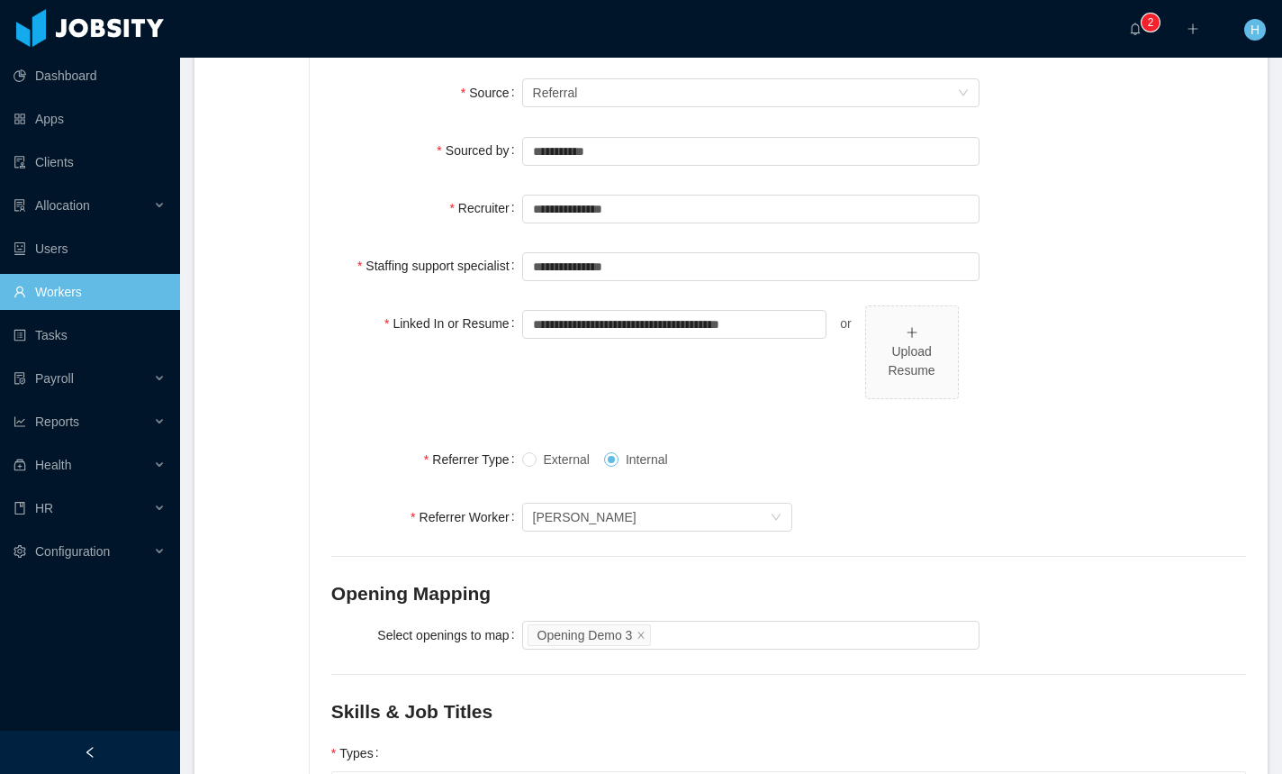
click at [875, 414] on div "**********" at bounding box center [788, 418] width 915 height 1395
click at [889, 350] on div "Upload Resume" at bounding box center [912, 361] width 77 height 38
click at [800, 310] on input "**********" at bounding box center [674, 324] width 305 height 29
click at [1019, 441] on div "Referrer Type External Internal" at bounding box center [788, 459] width 915 height 36
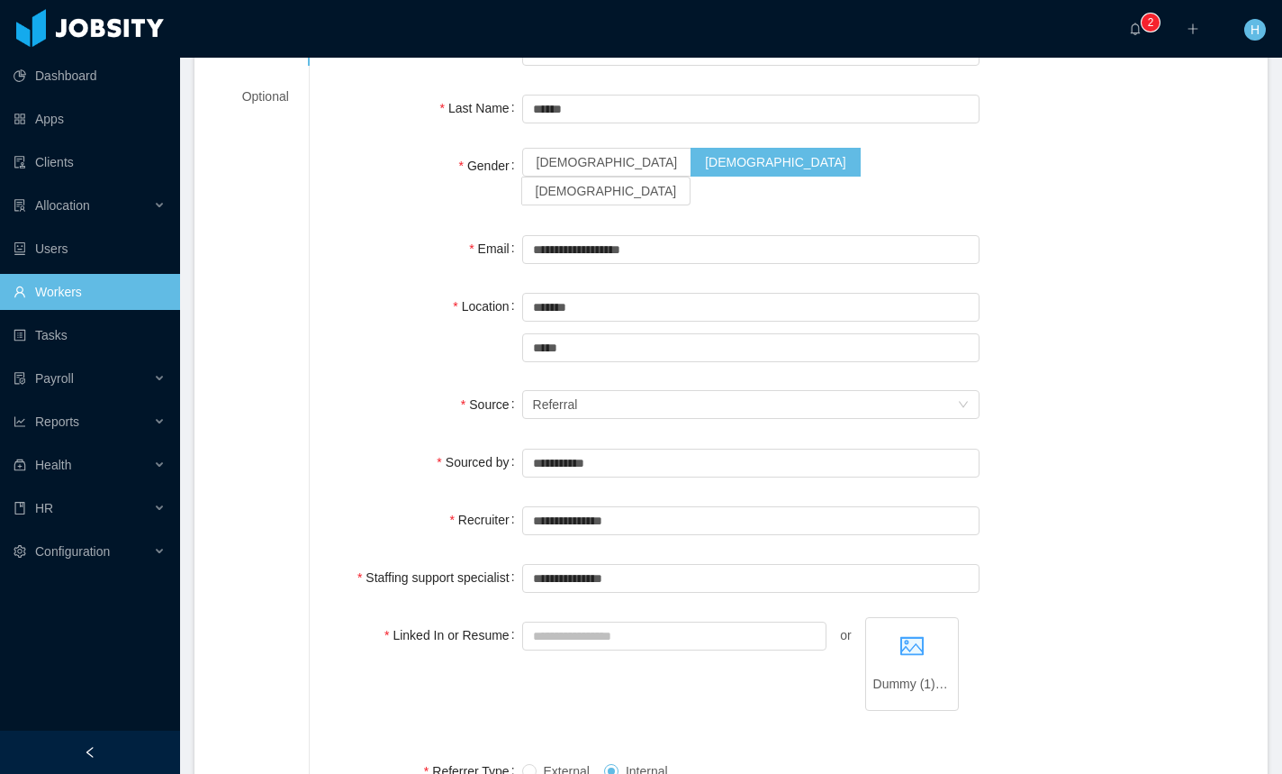
scroll to position [0, 0]
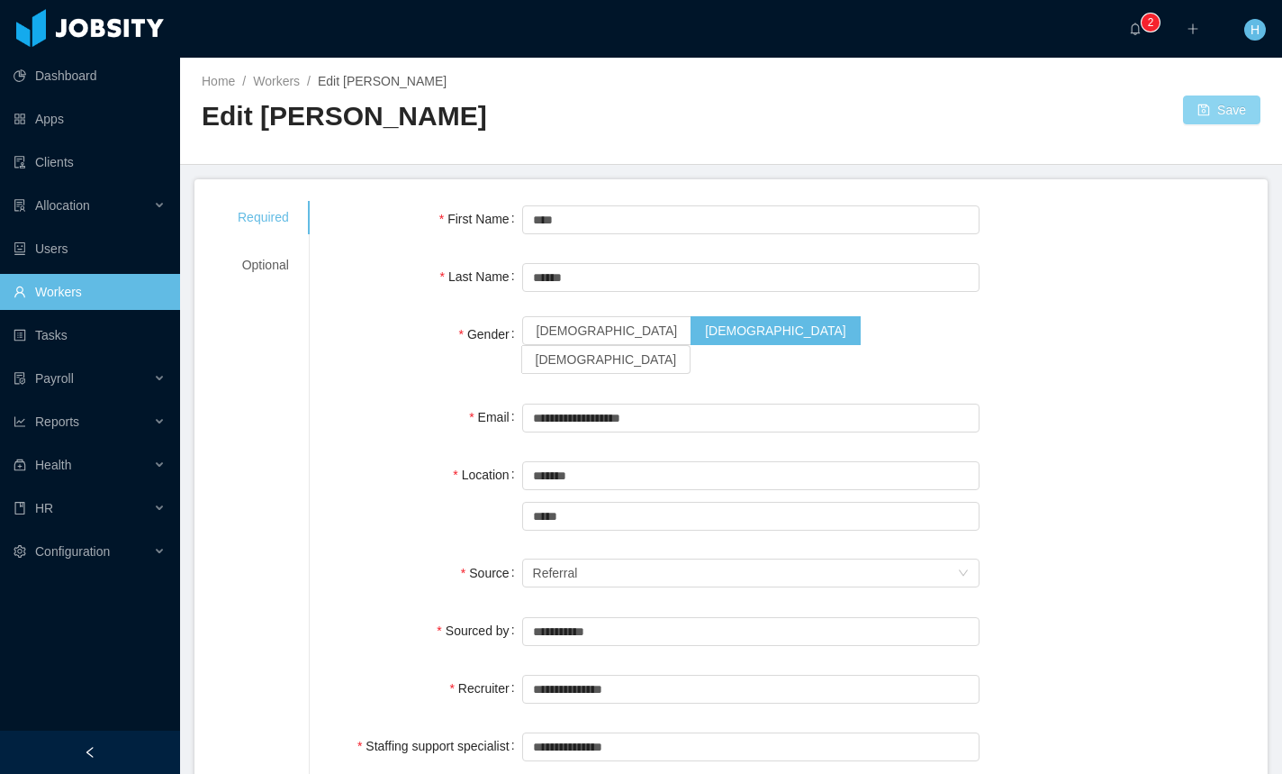
click at [1208, 114] on button "Save" at bounding box center [1221, 109] width 77 height 29
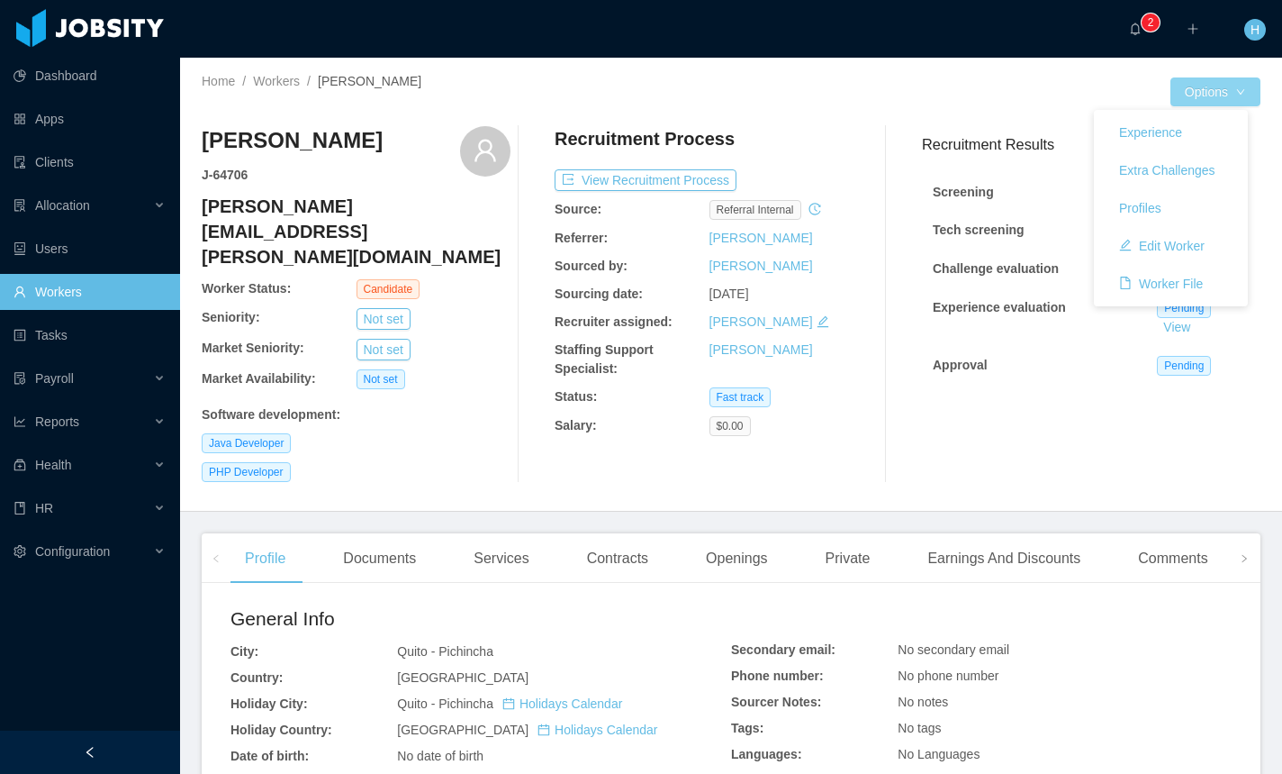
click at [1201, 99] on button "Options" at bounding box center [1216, 91] width 90 height 29
click at [1191, 241] on button "Edit Worker" at bounding box center [1162, 245] width 114 height 29
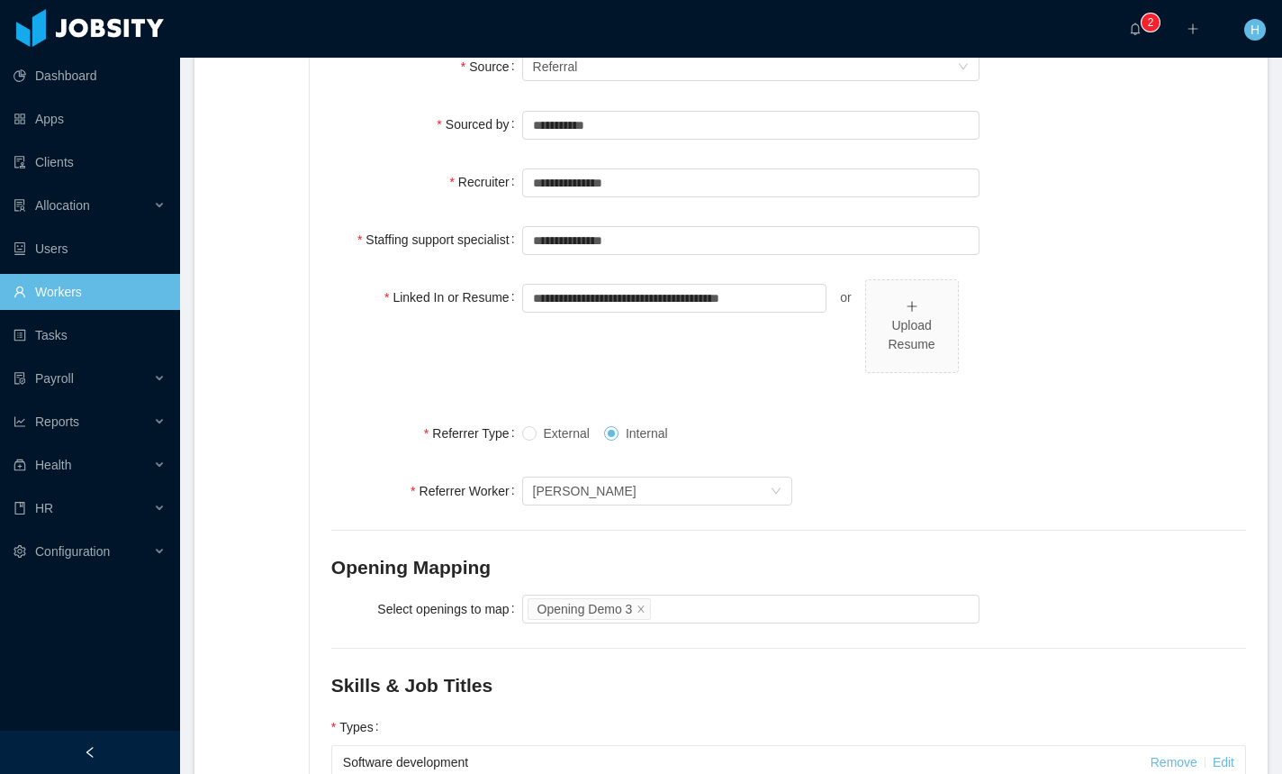
scroll to position [504, 0]
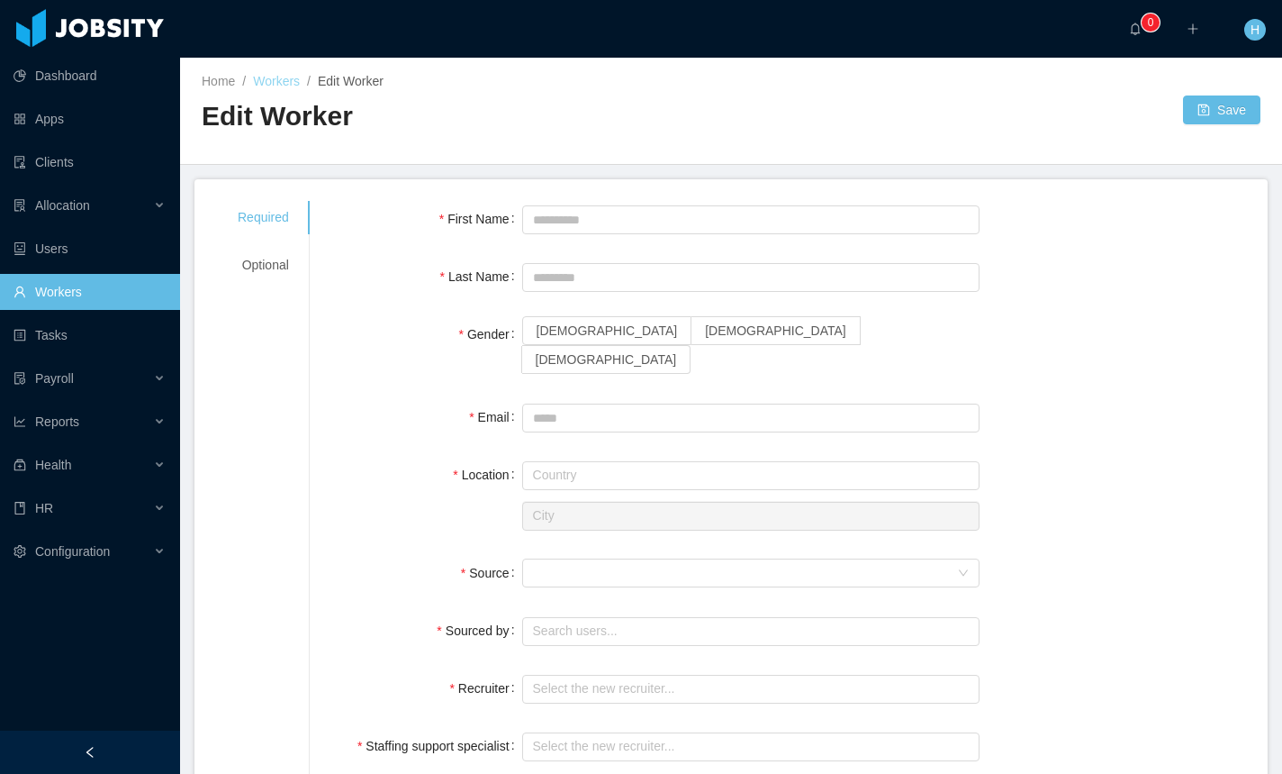
click at [282, 80] on link "Workers" at bounding box center [276, 81] width 47 height 14
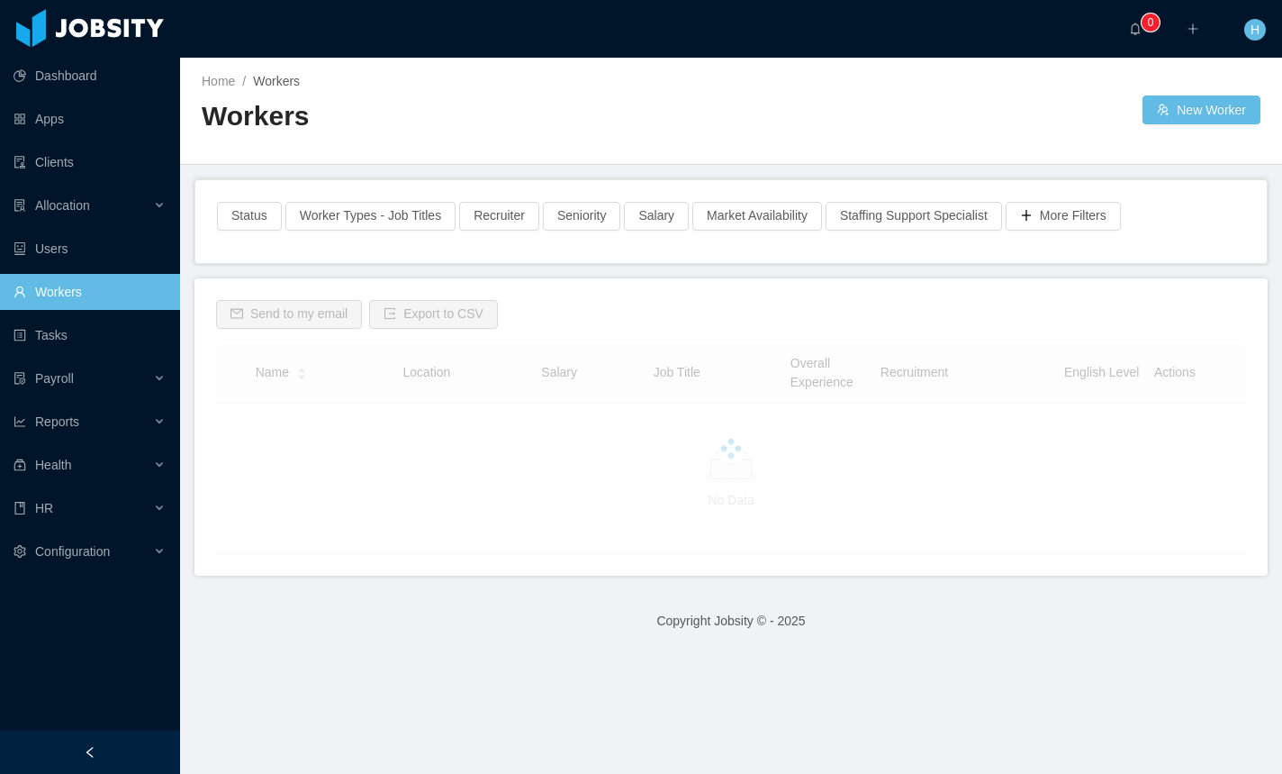
click at [1256, 37] on span "H" at bounding box center [1255, 30] width 9 height 22
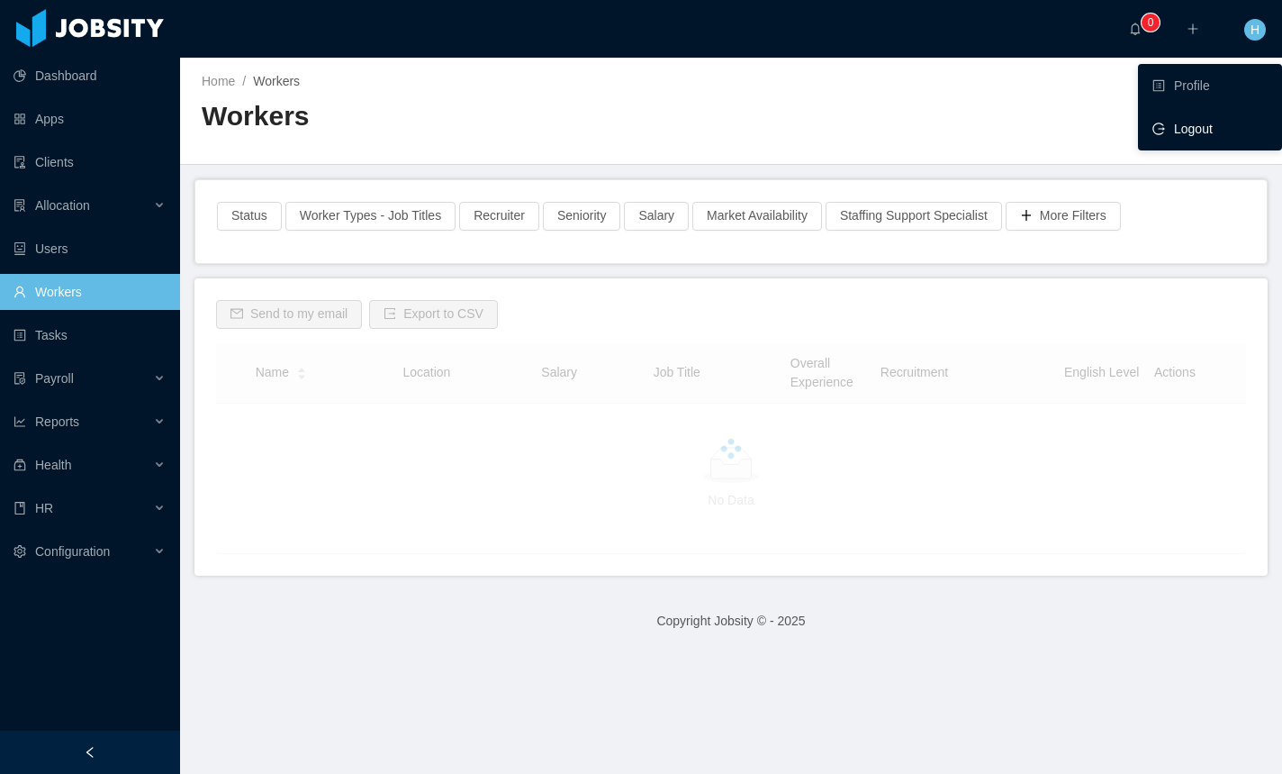
click at [1182, 140] on li "Logout" at bounding box center [1210, 129] width 144 height 36
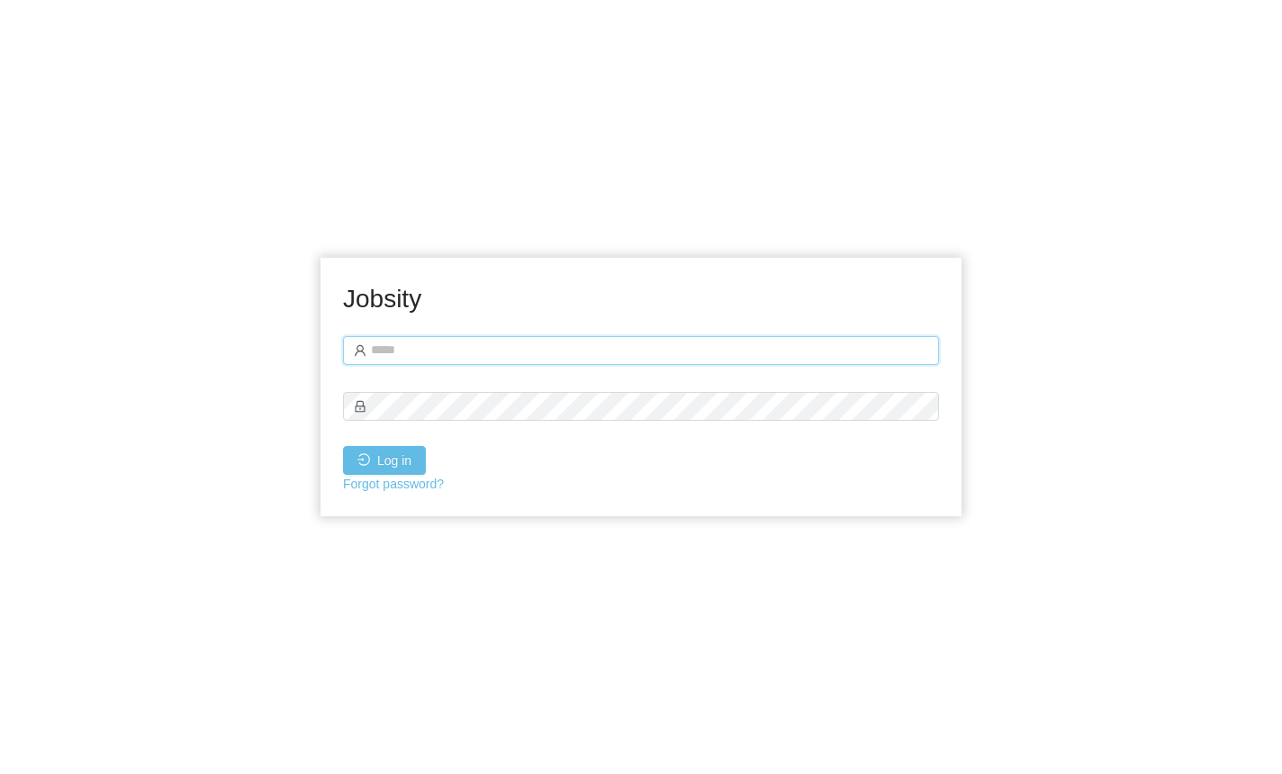
click at [560, 348] on input "text" at bounding box center [641, 350] width 596 height 29
type input "**********"
click at [343, 446] on button "Log in" at bounding box center [384, 460] width 83 height 29
click at [711, 186] on div "**********" at bounding box center [641, 387] width 1282 height 774
click at [423, 348] on input "text" at bounding box center [641, 350] width 596 height 29
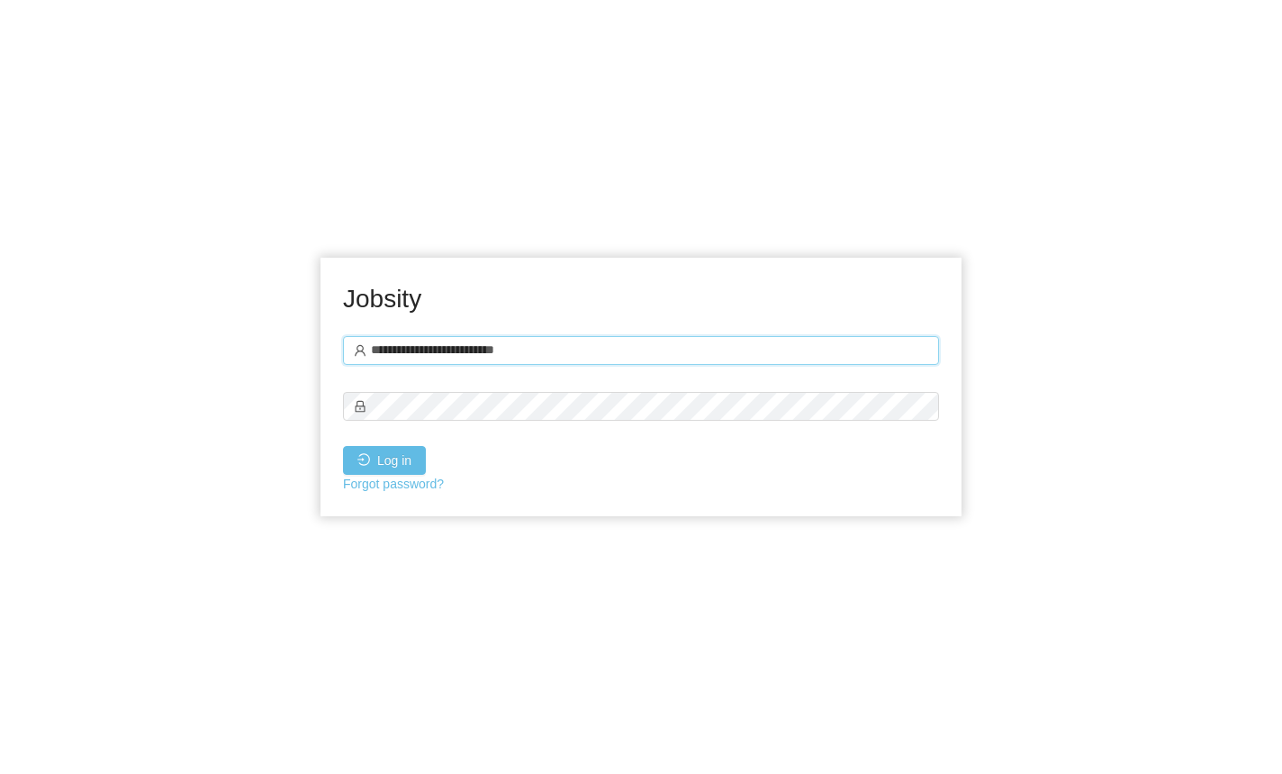
type input "**********"
click at [343, 446] on button "Log in" at bounding box center [384, 460] width 83 height 29
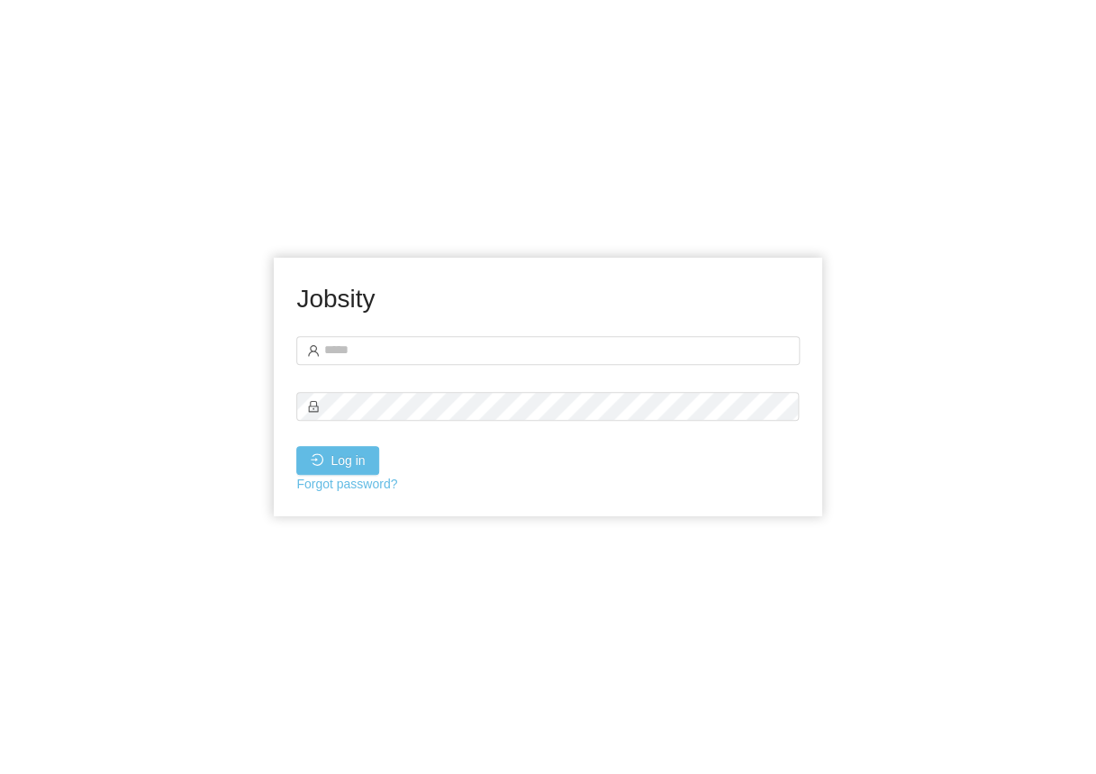
click at [164, 340] on div "Jobsity Log in Forgot password?" at bounding box center [548, 387] width 1096 height 774
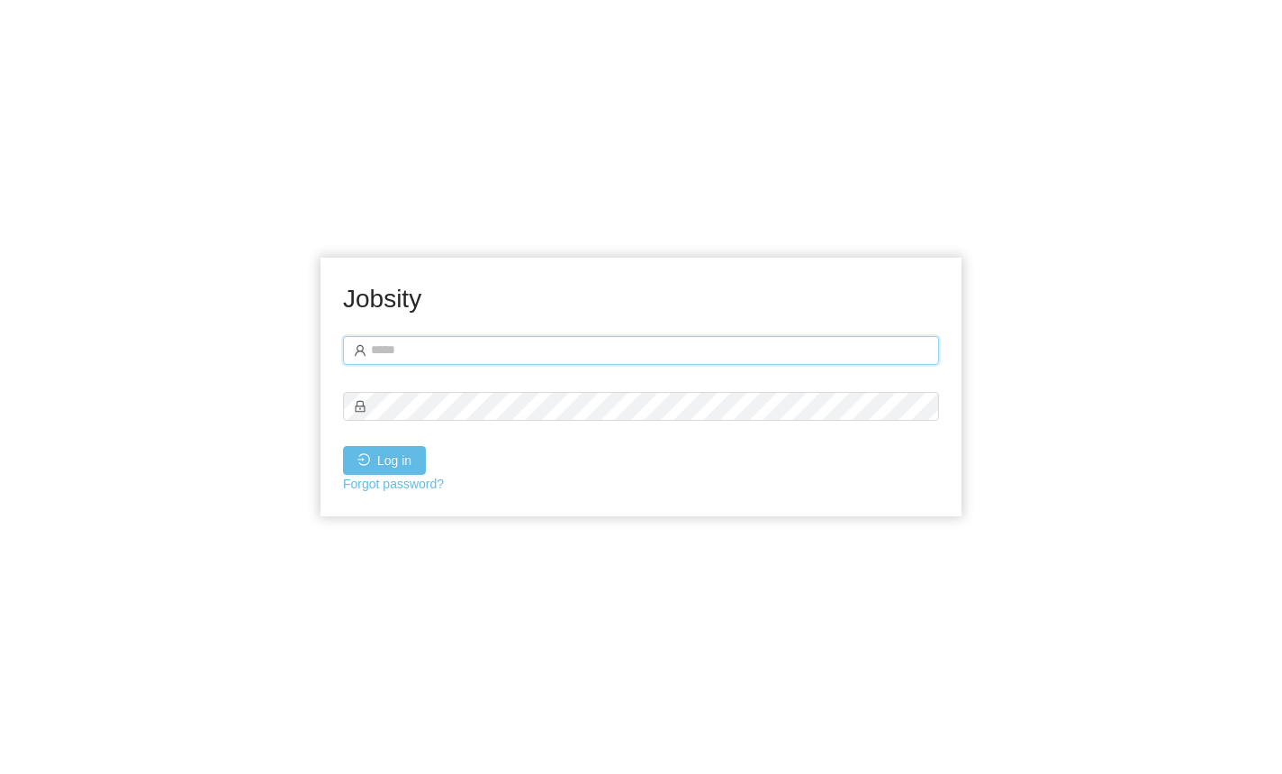
click at [601, 362] on input "text" at bounding box center [641, 350] width 596 height 29
type input "**********"
click at [343, 446] on button "Log in" at bounding box center [384, 460] width 83 height 29
